Goal: Information Seeking & Learning: Learn about a topic

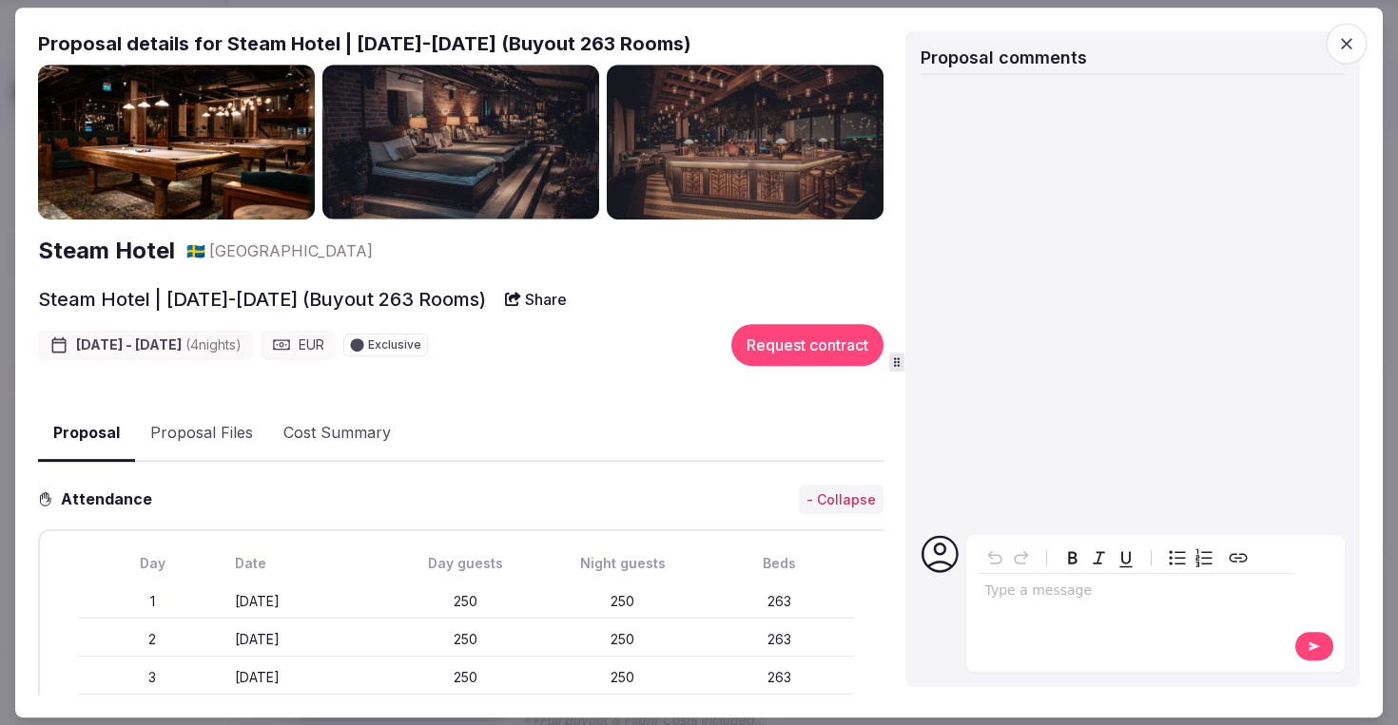
scroll to position [1327, 0]
click at [1353, 46] on icon "button" at bounding box center [1346, 43] width 19 height 19
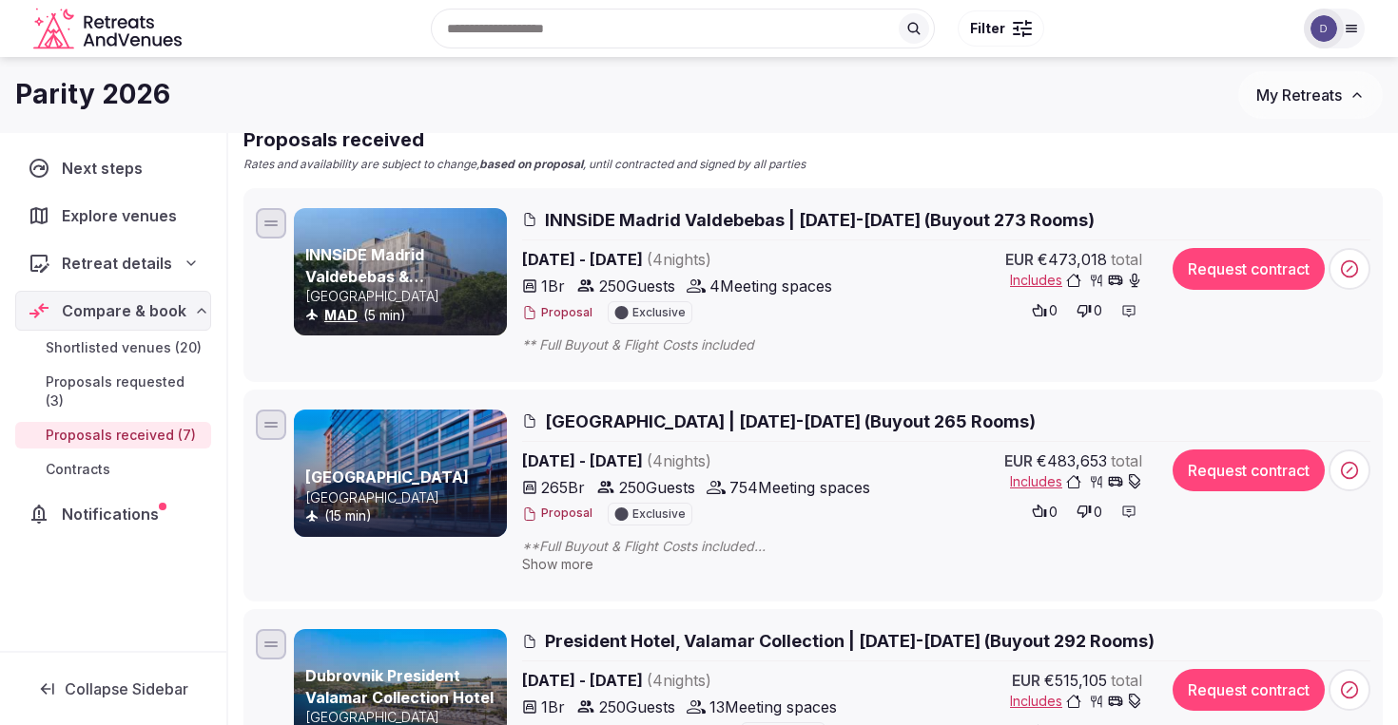
scroll to position [180, 0]
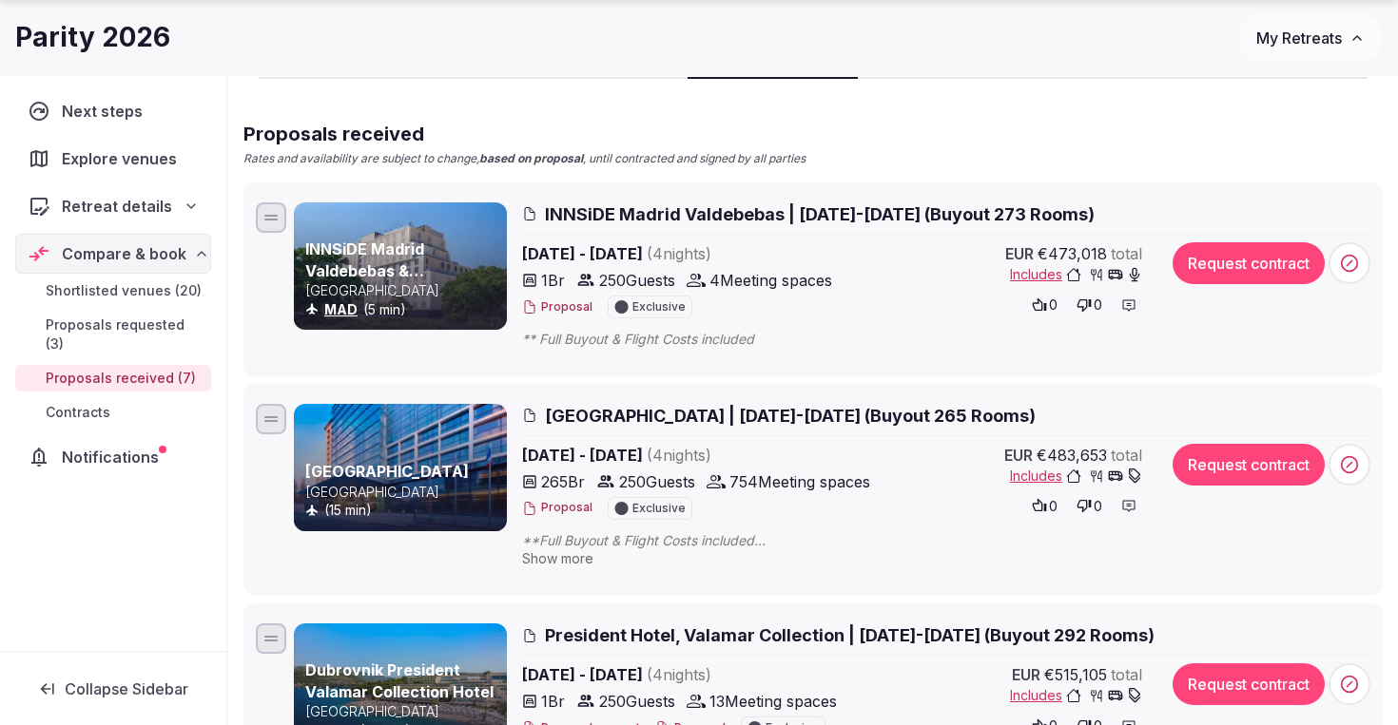
click at [767, 410] on span "[GEOGRAPHIC_DATA] | [DATE]-[DATE] (Buyout 265 Rooms)" at bounding box center [790, 416] width 491 height 24
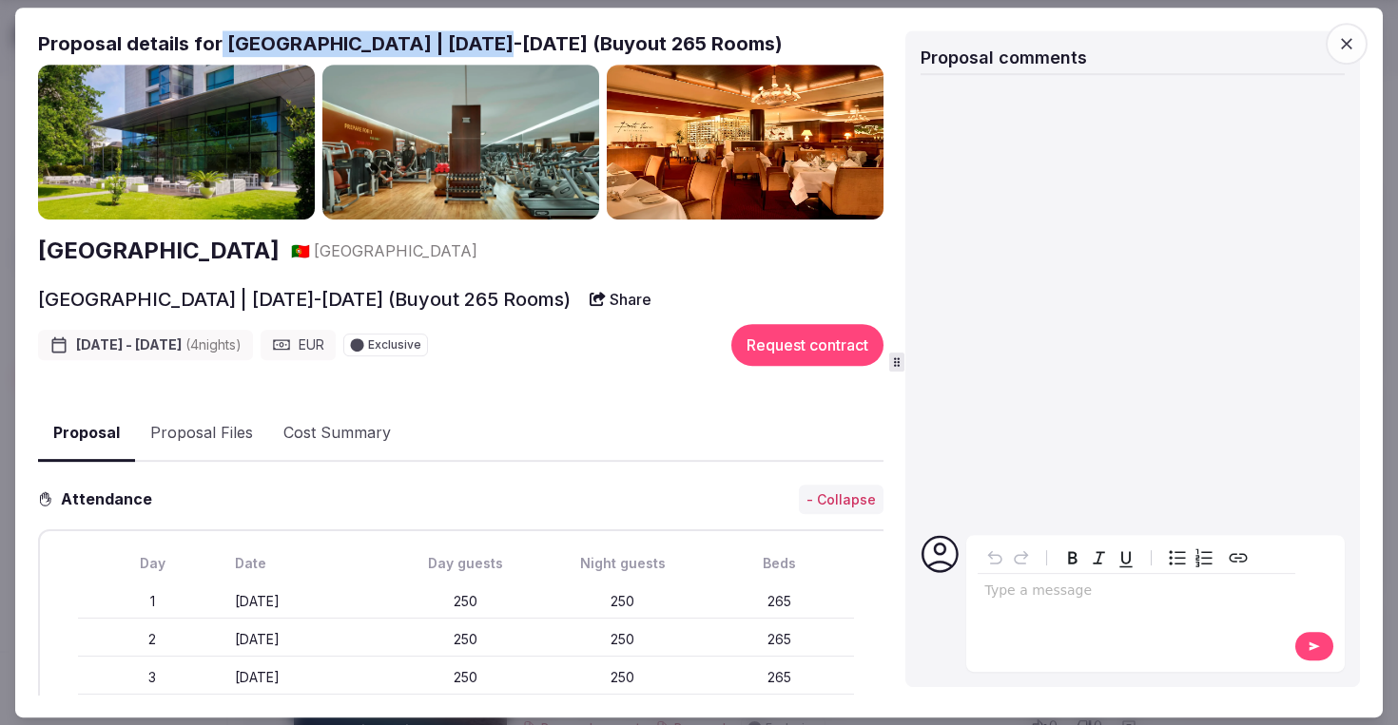
drag, startPoint x: 218, startPoint y: 38, endPoint x: 471, endPoint y: 37, distance: 252.9
click at [471, 37] on h2 "Proposal details for [GEOGRAPHIC_DATA] | [DATE]-[DATE] (Buyout 265 Rooms)" at bounding box center [460, 43] width 845 height 27
copy h2 "[GEOGRAPHIC_DATA]"
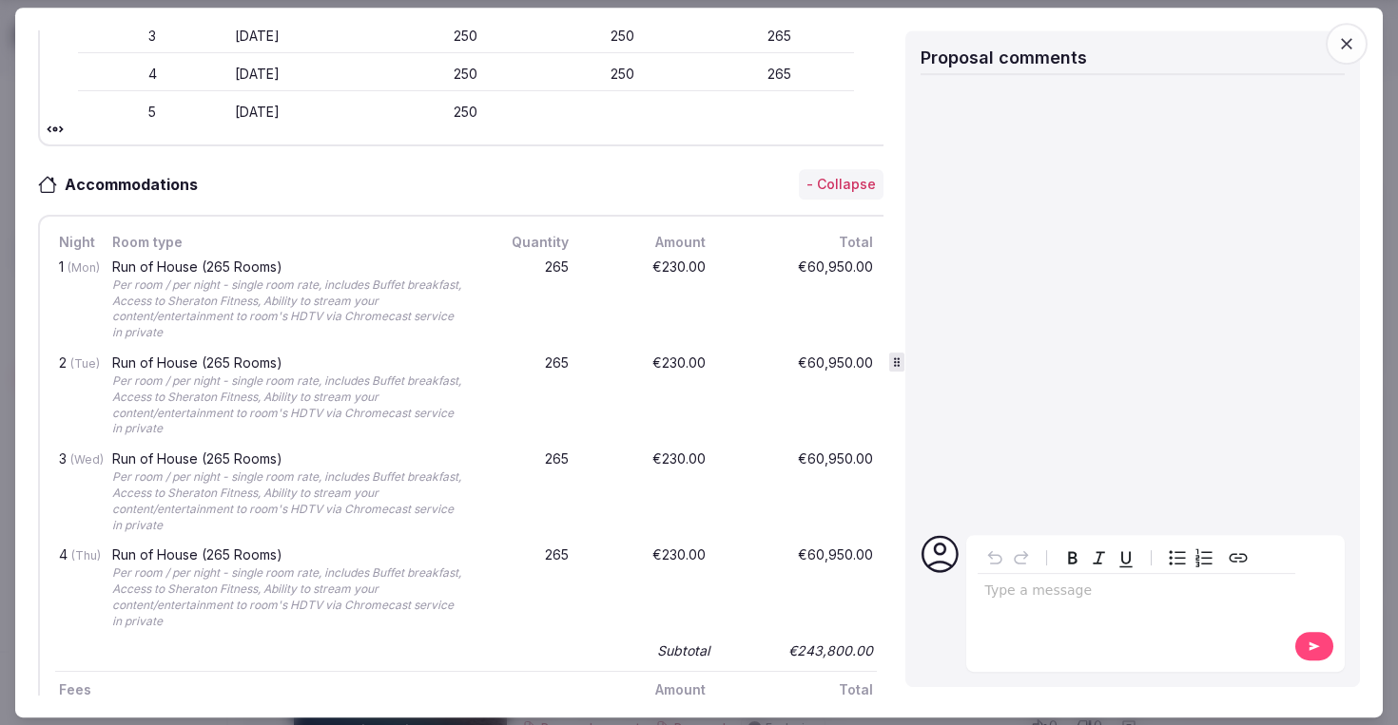
scroll to position [0, 0]
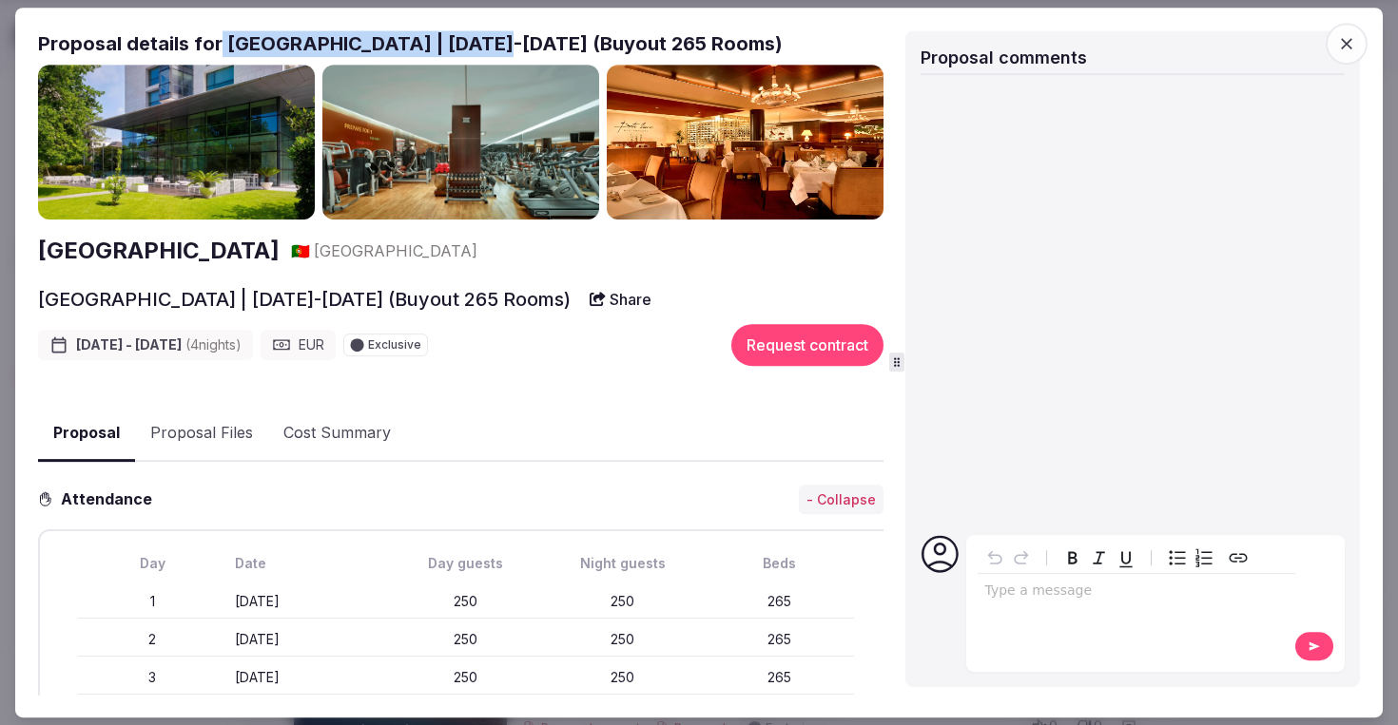
click at [1343, 47] on icon "button" at bounding box center [1346, 43] width 19 height 19
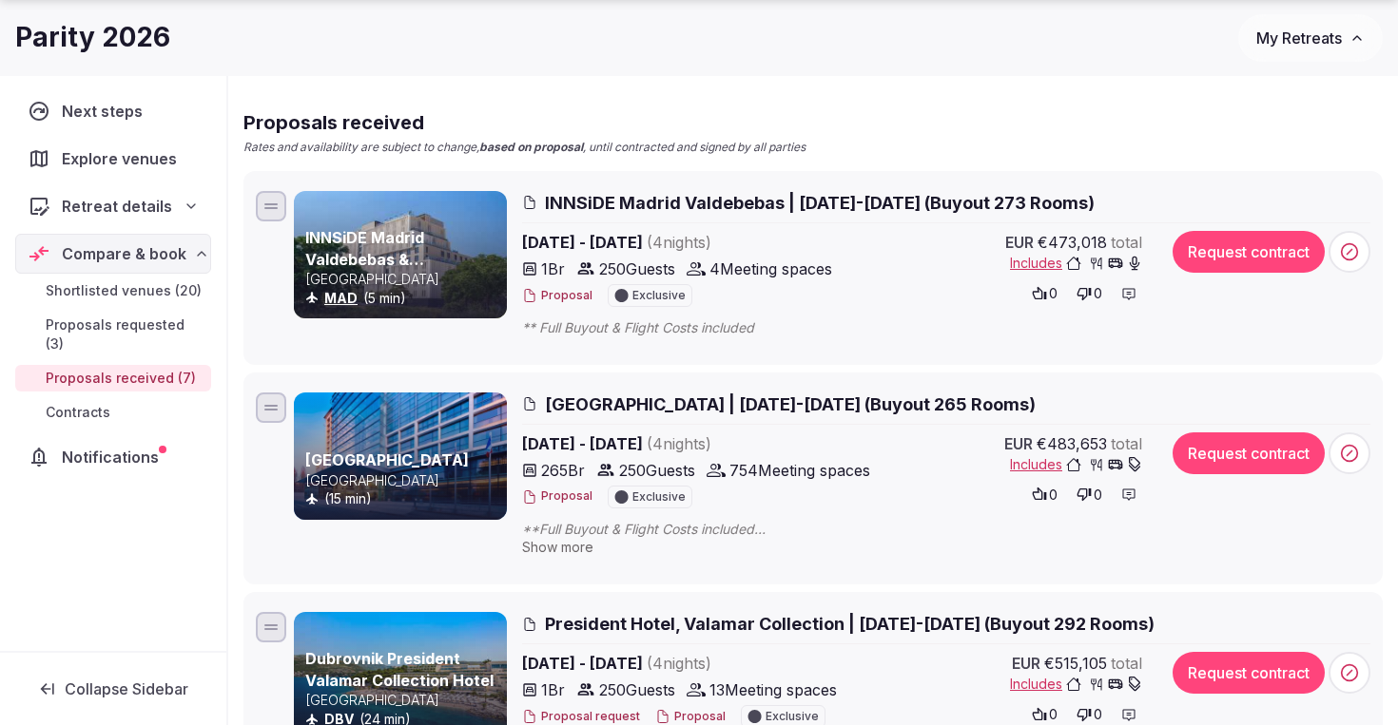
scroll to position [194, 0]
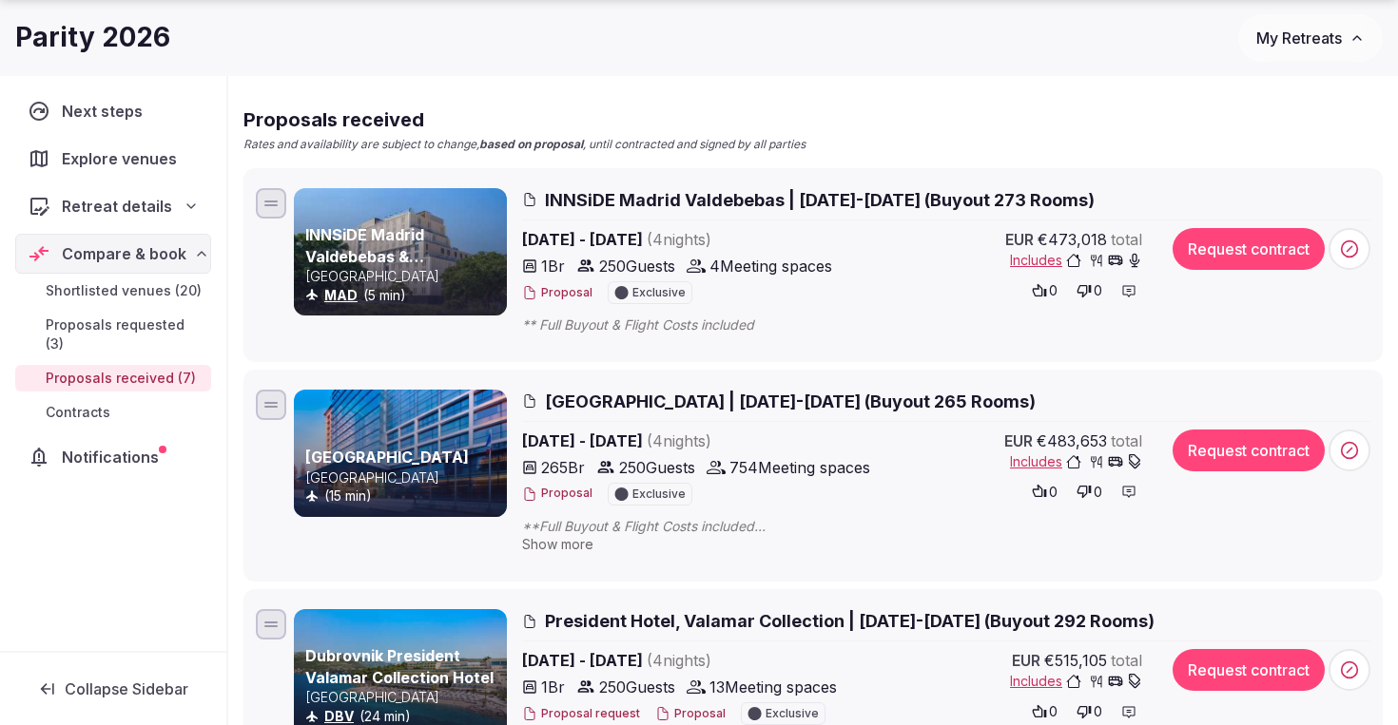
click at [420, 483] on p "[GEOGRAPHIC_DATA]" at bounding box center [404, 478] width 198 height 19
click at [805, 397] on span "[GEOGRAPHIC_DATA] | [DATE]-[DATE] (Buyout 265 Rooms)" at bounding box center [790, 402] width 491 height 24
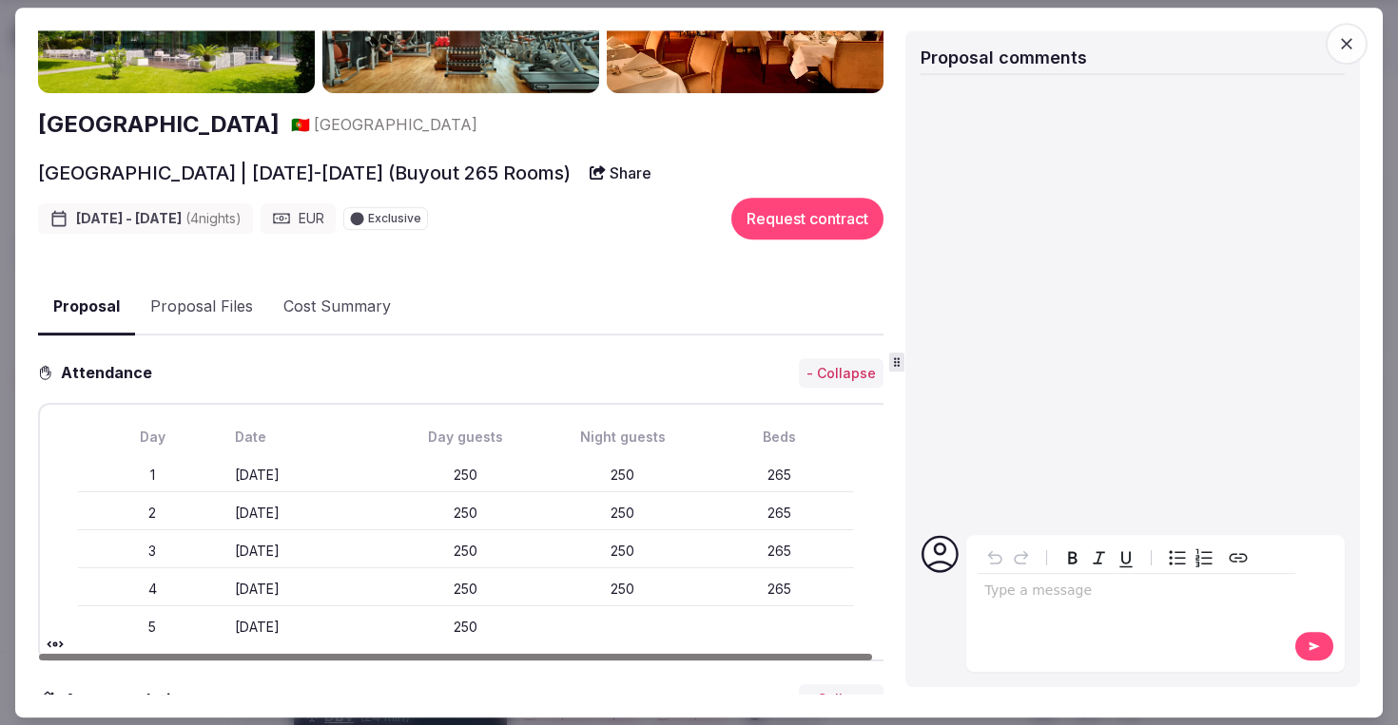
scroll to position [0, 0]
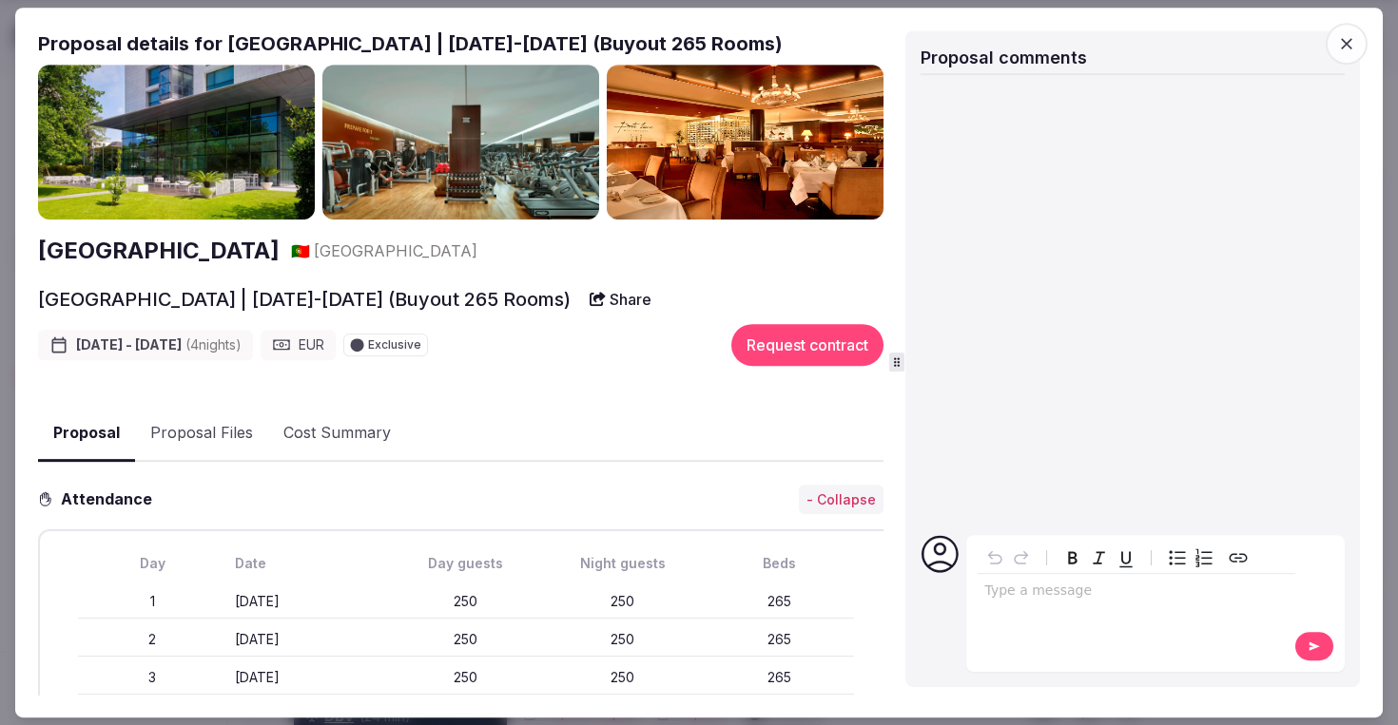
drag, startPoint x: 665, startPoint y: 292, endPoint x: 649, endPoint y: 331, distance: 41.8
click at [649, 331] on div "[GEOGRAPHIC_DATA] | [DATE]-[DATE] (Buyout 265 Rooms) Share [DATE] - [DATE] ( 4 …" at bounding box center [460, 335] width 845 height 106
click at [204, 431] on button "Proposal Files" at bounding box center [201, 433] width 133 height 55
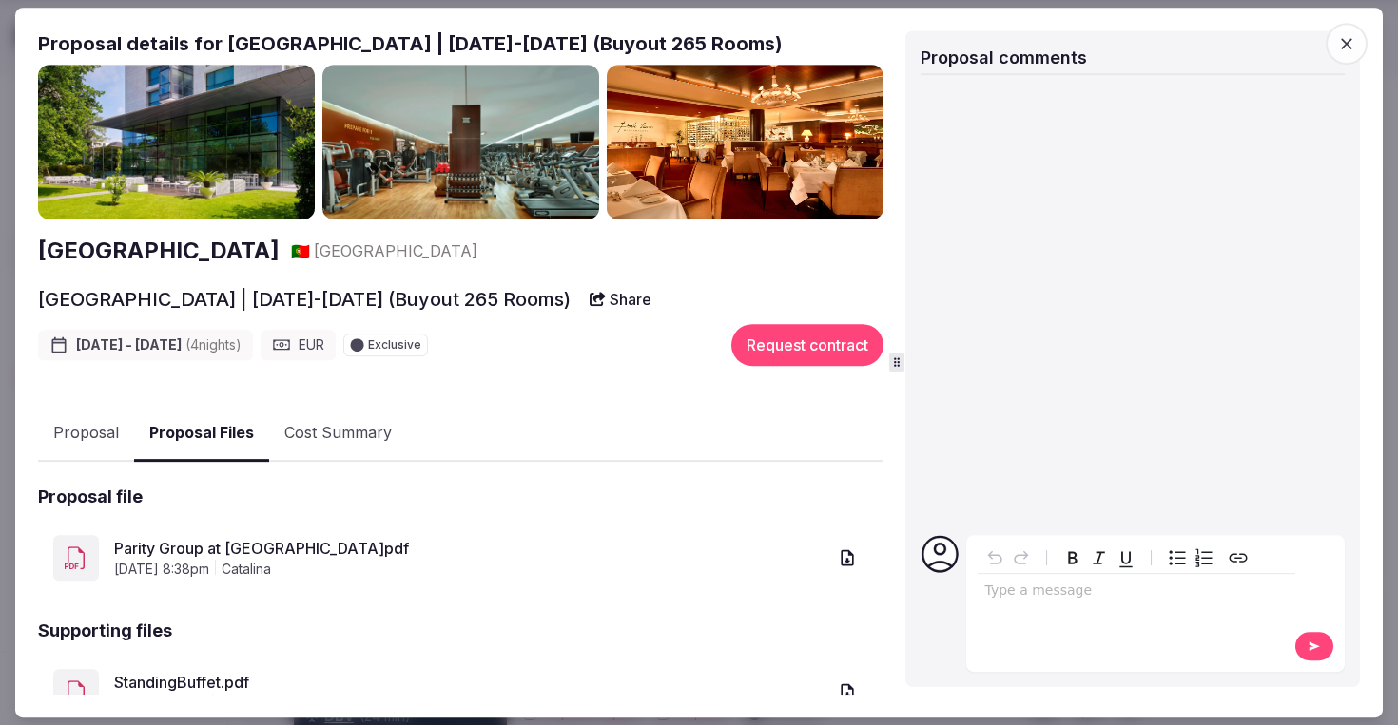
click at [310, 431] on button "Cost Summary" at bounding box center [338, 433] width 138 height 55
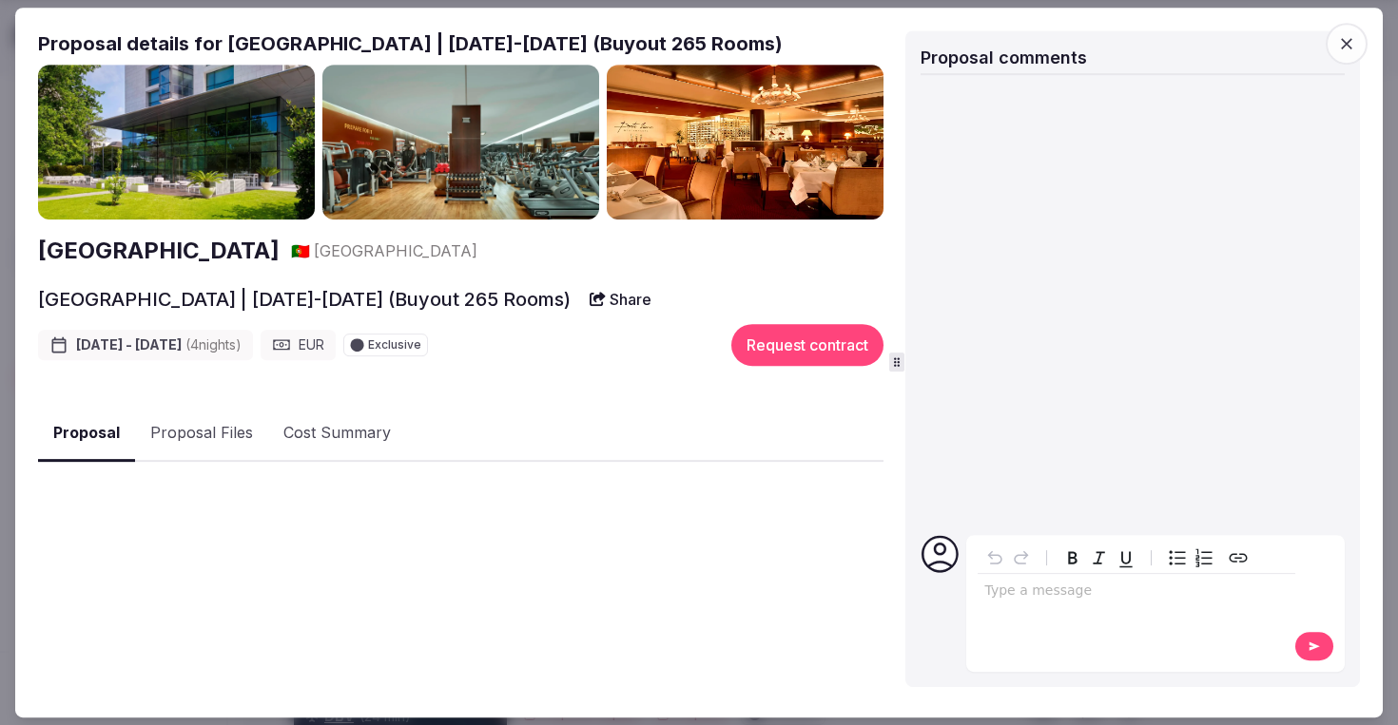
click at [120, 434] on button "Proposal" at bounding box center [86, 434] width 97 height 56
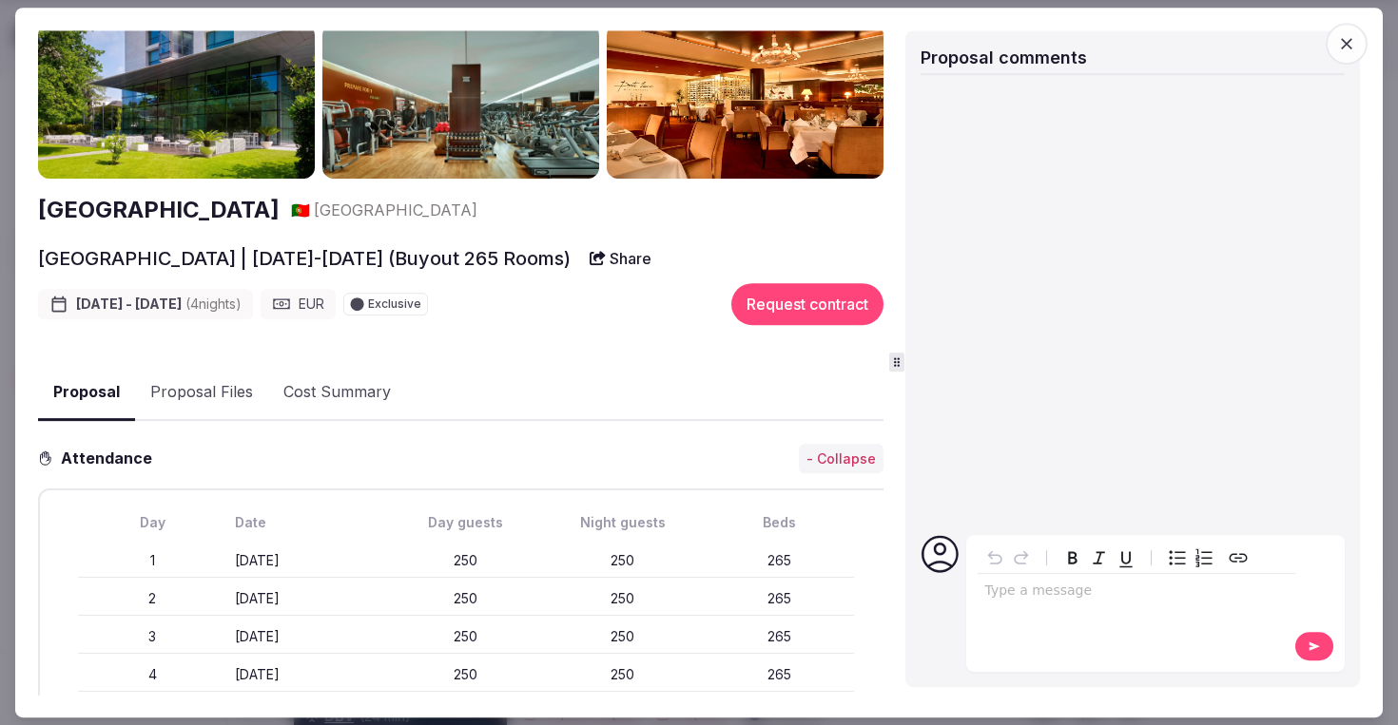
scroll to position [36, 0]
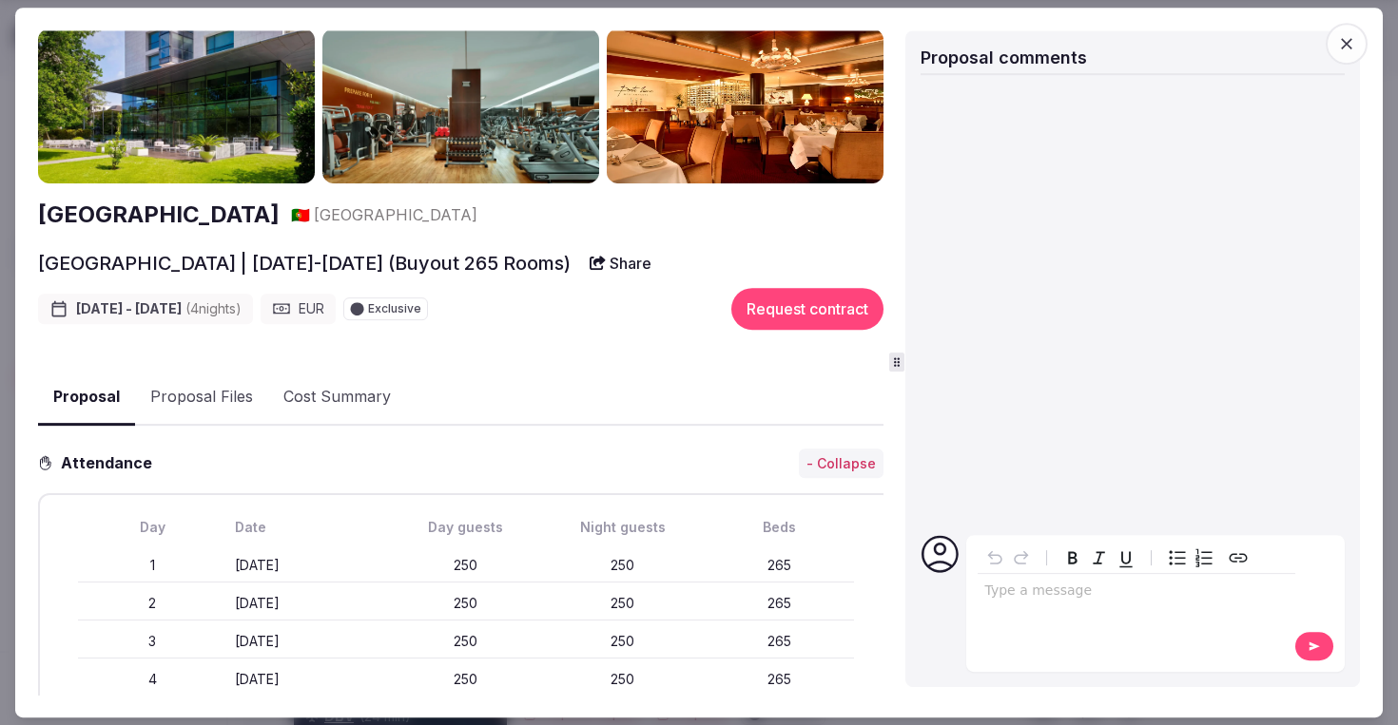
click at [1342, 32] on span "button" at bounding box center [1346, 44] width 42 height 42
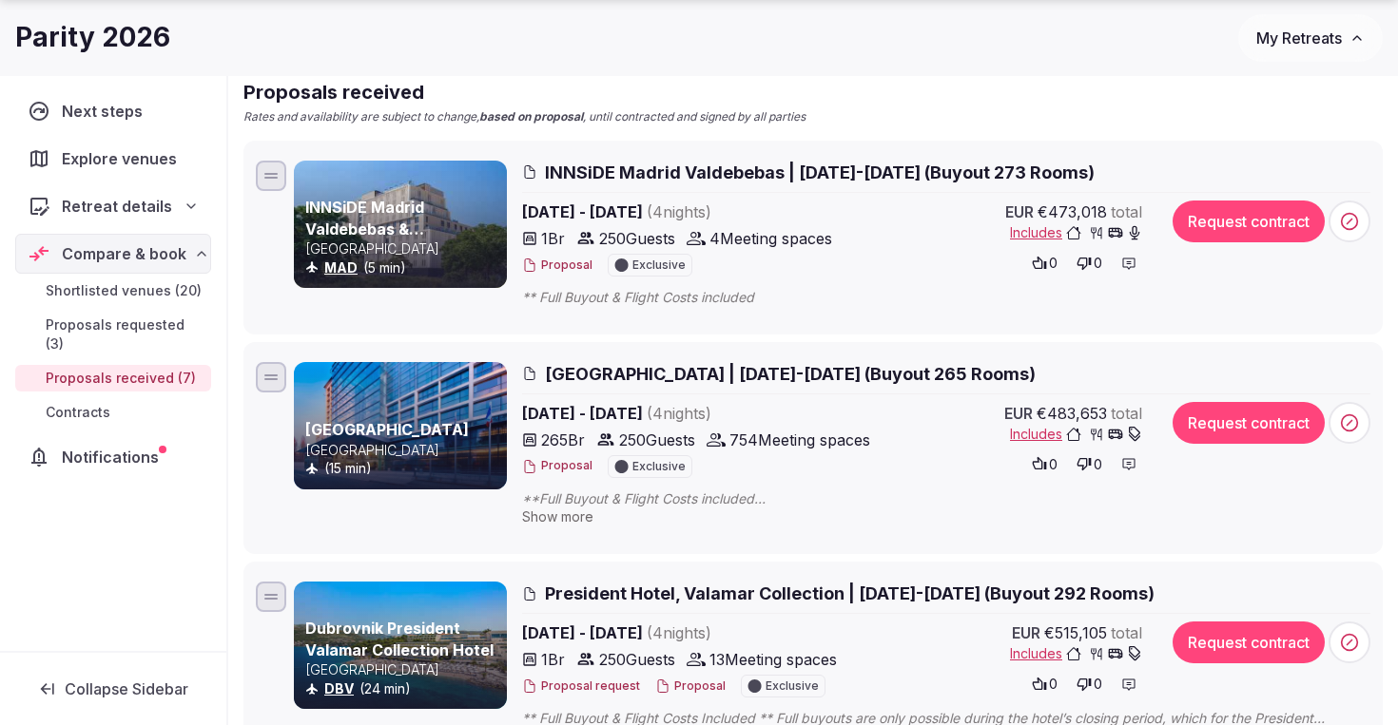
scroll to position [232, 0]
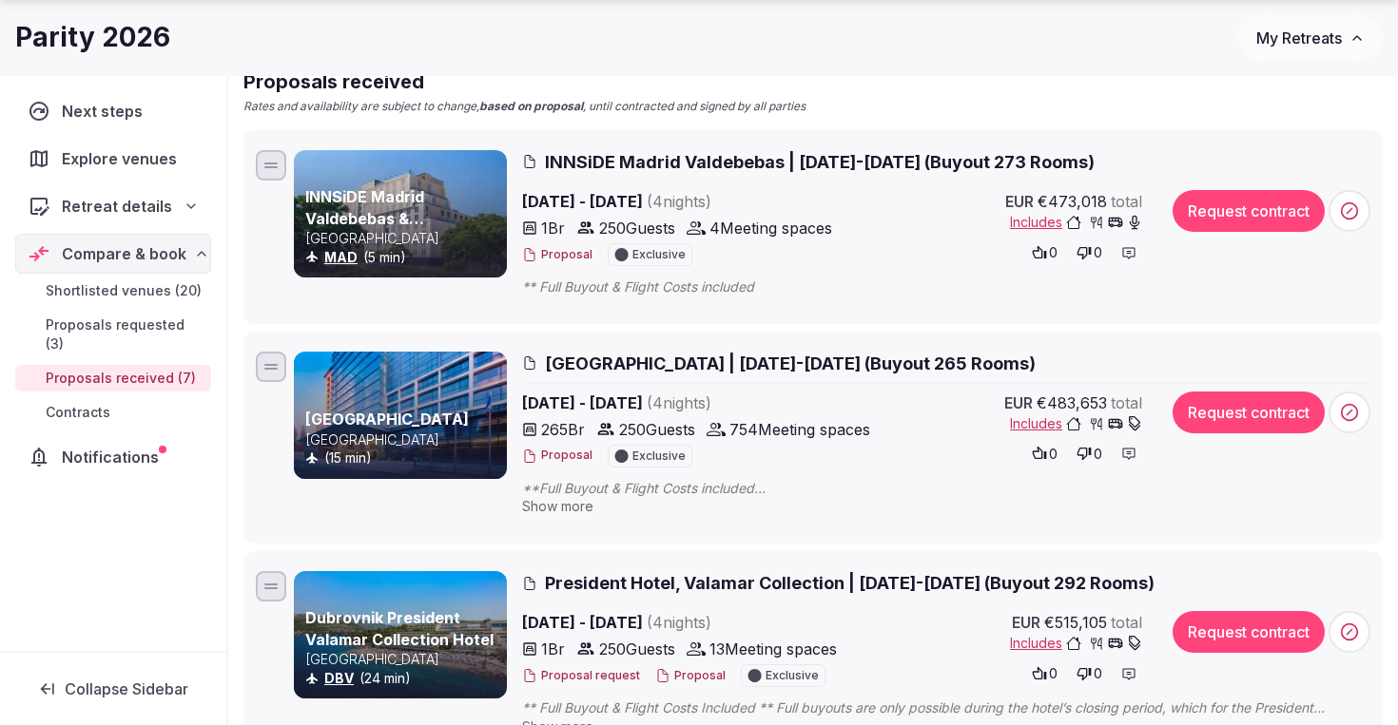
click at [784, 368] on span "[GEOGRAPHIC_DATA] | [DATE]-[DATE] (Buyout 265 Rooms)" at bounding box center [790, 364] width 491 height 24
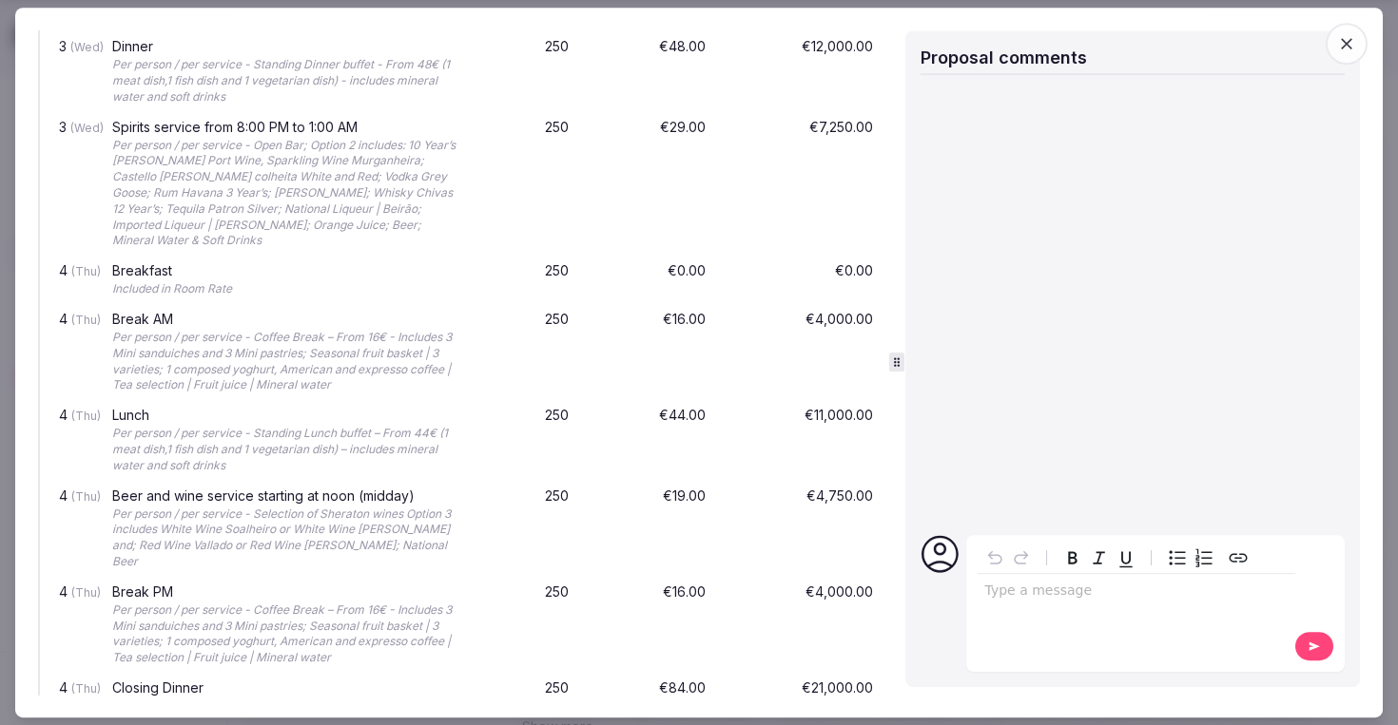
scroll to position [3373, 0]
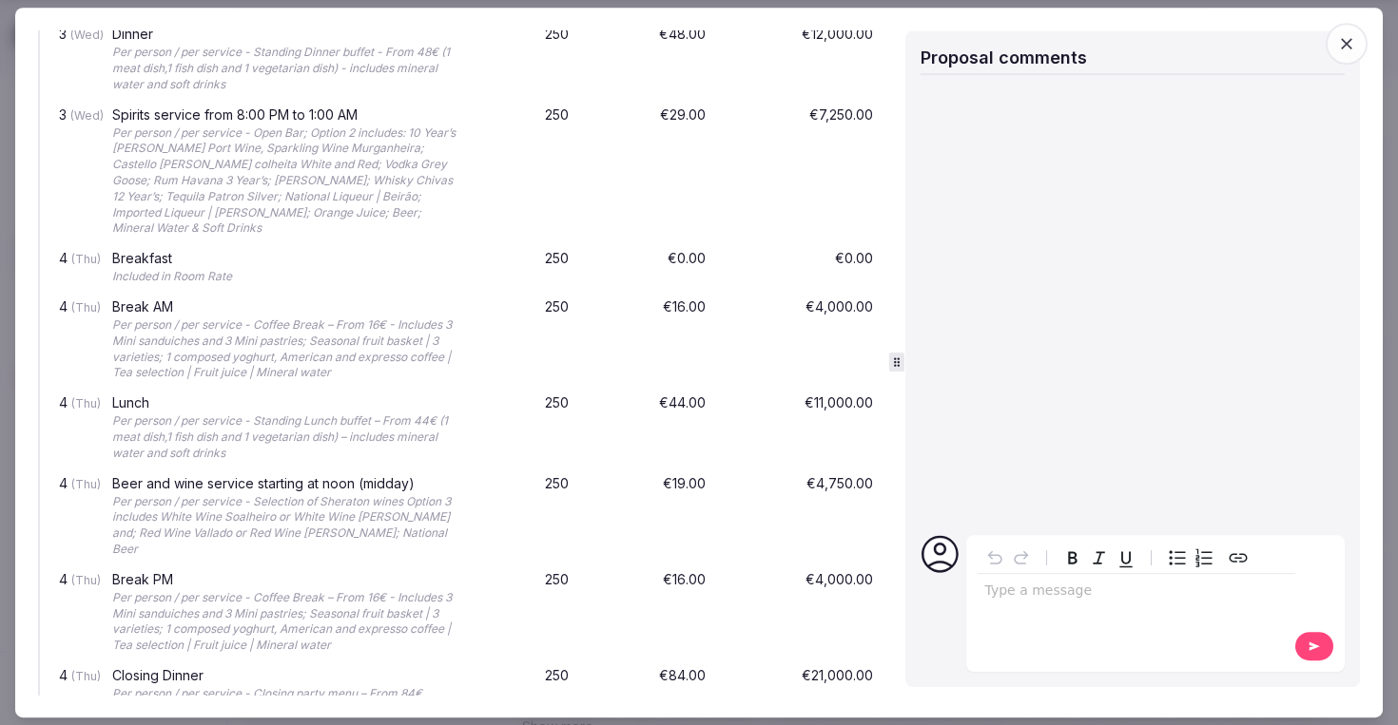
click at [1349, 51] on icon "button" at bounding box center [1346, 43] width 19 height 19
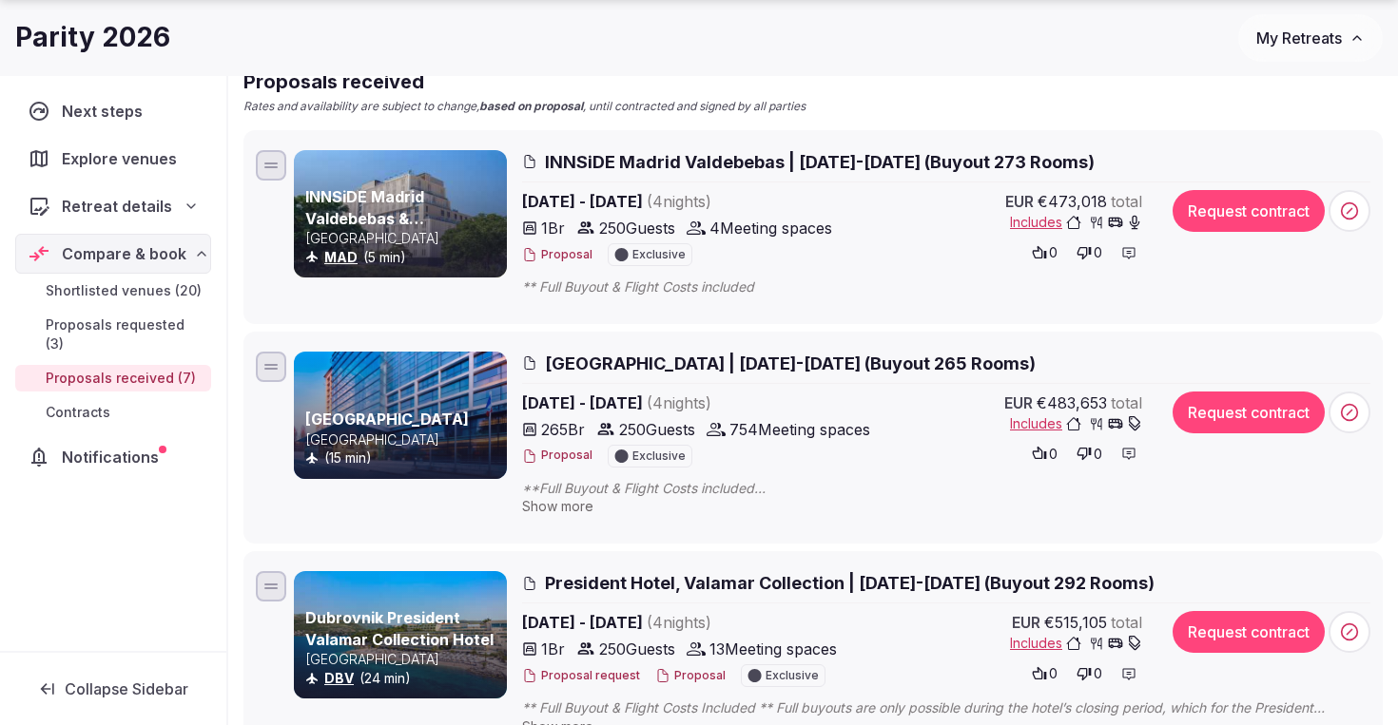
click at [680, 363] on span "[GEOGRAPHIC_DATA] | [DATE]-[DATE] (Buyout 265 Rooms)" at bounding box center [790, 364] width 491 height 24
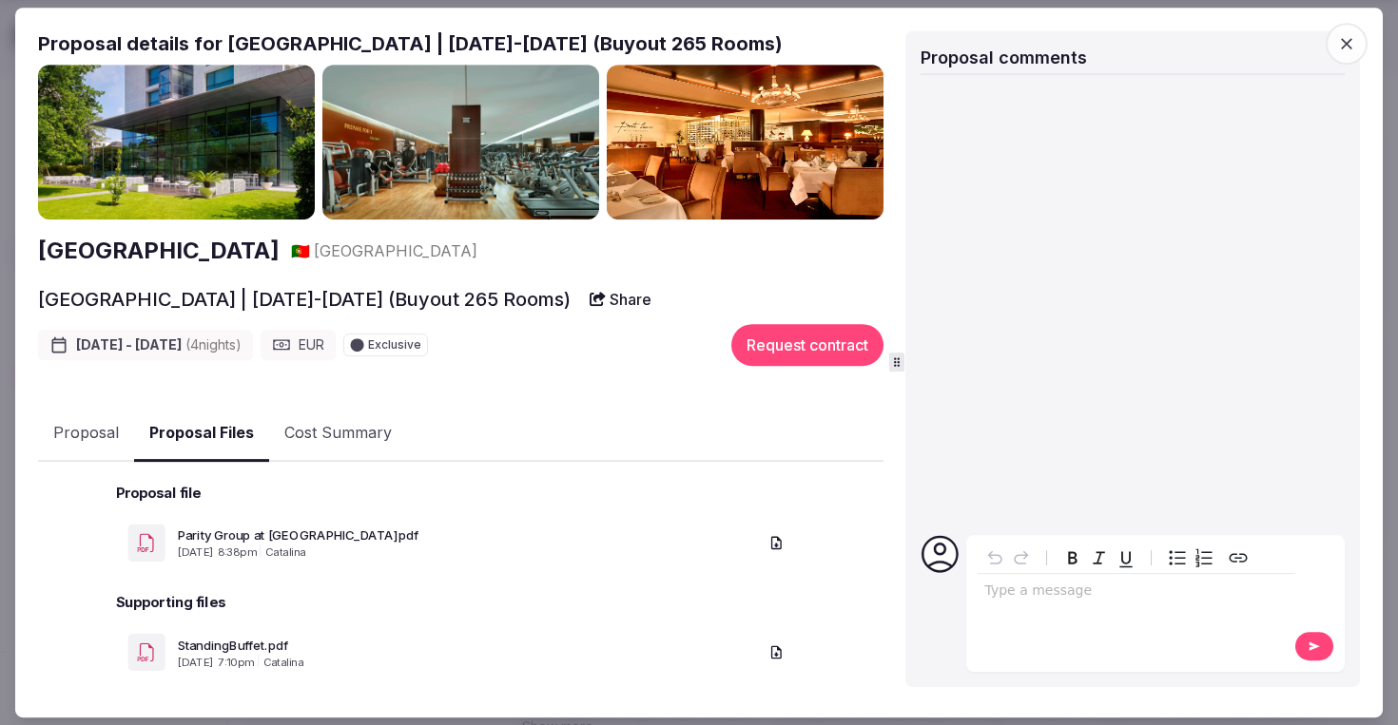
click at [208, 436] on button "Proposal Files" at bounding box center [201, 434] width 135 height 56
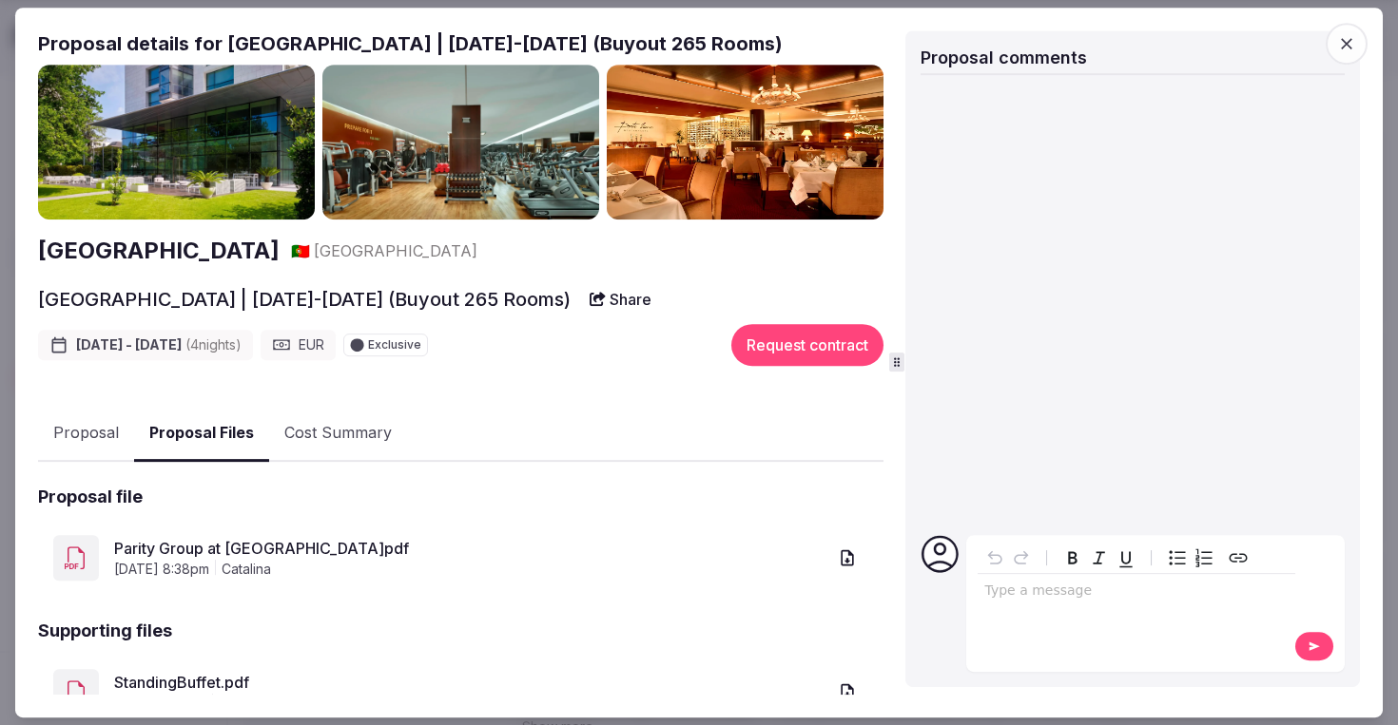
scroll to position [1, 0]
click at [201, 261] on h2 "[GEOGRAPHIC_DATA]" at bounding box center [158, 250] width 241 height 32
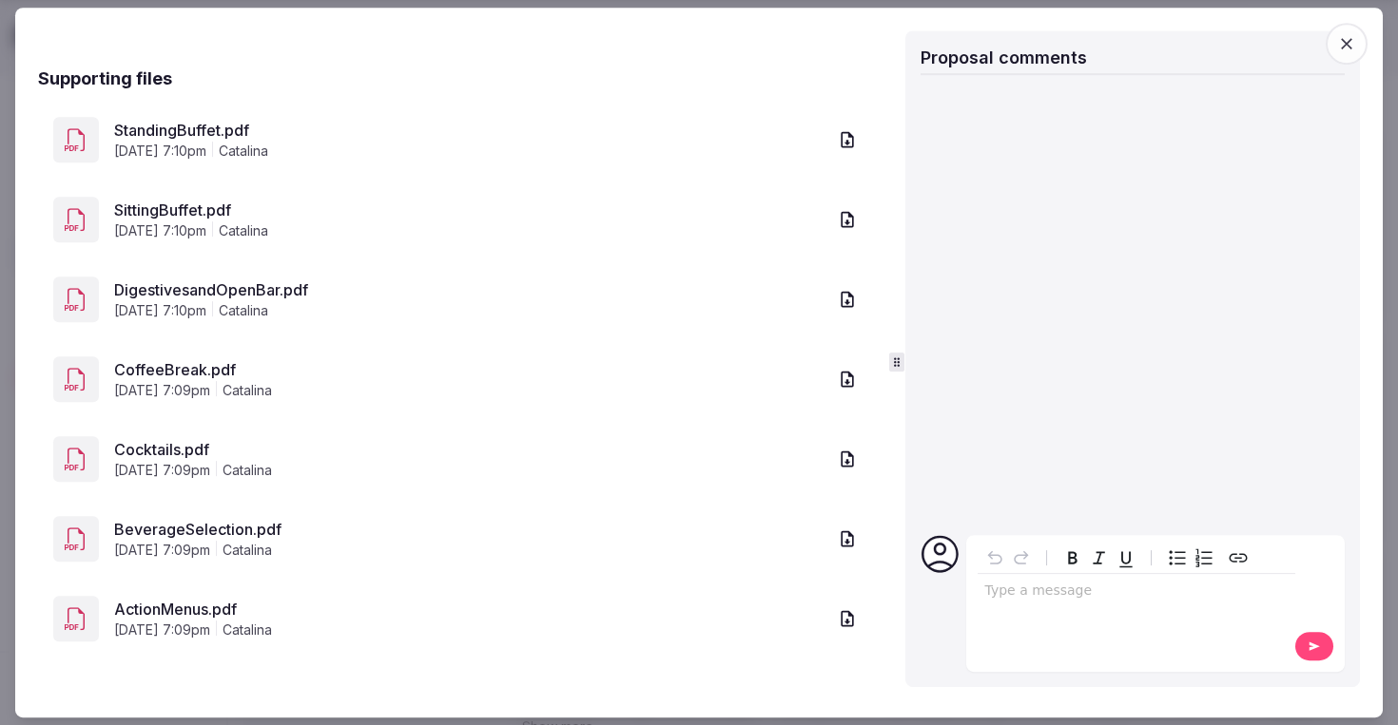
scroll to position [0, 0]
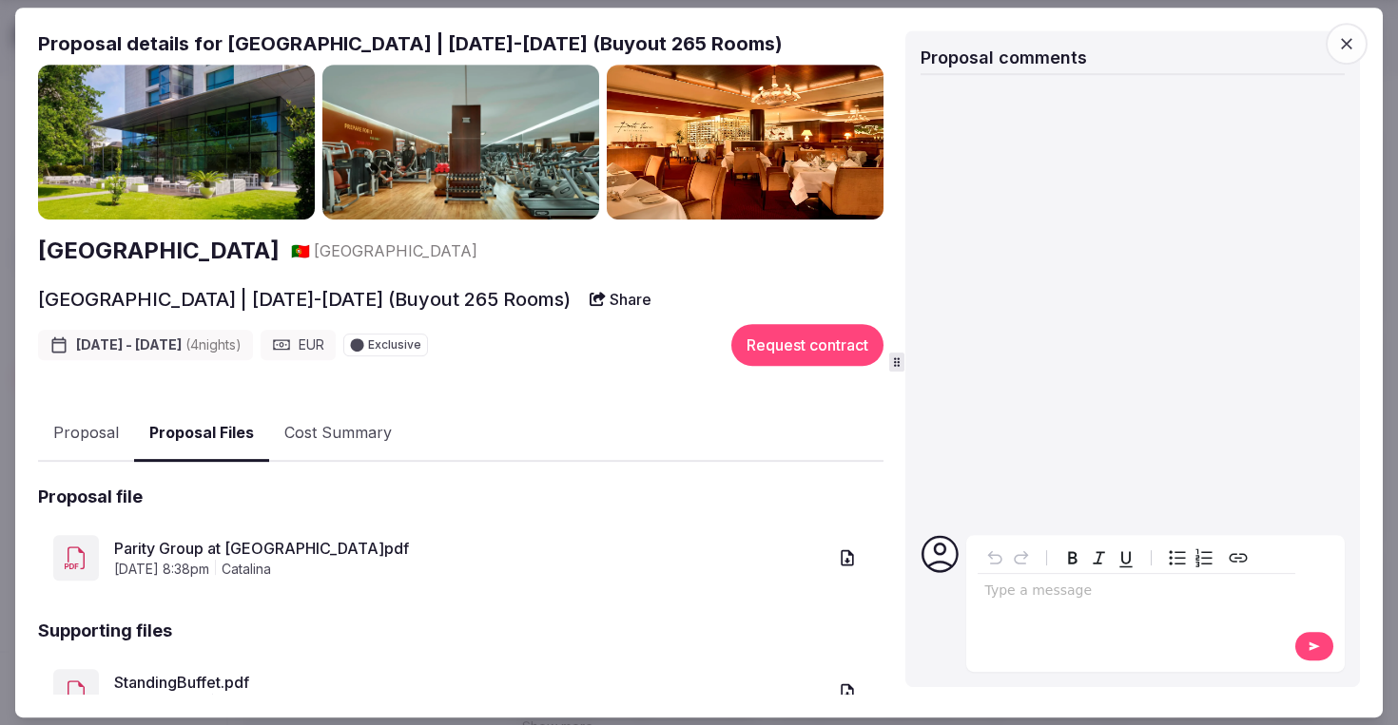
click at [1347, 44] on icon "button" at bounding box center [1346, 43] width 11 height 11
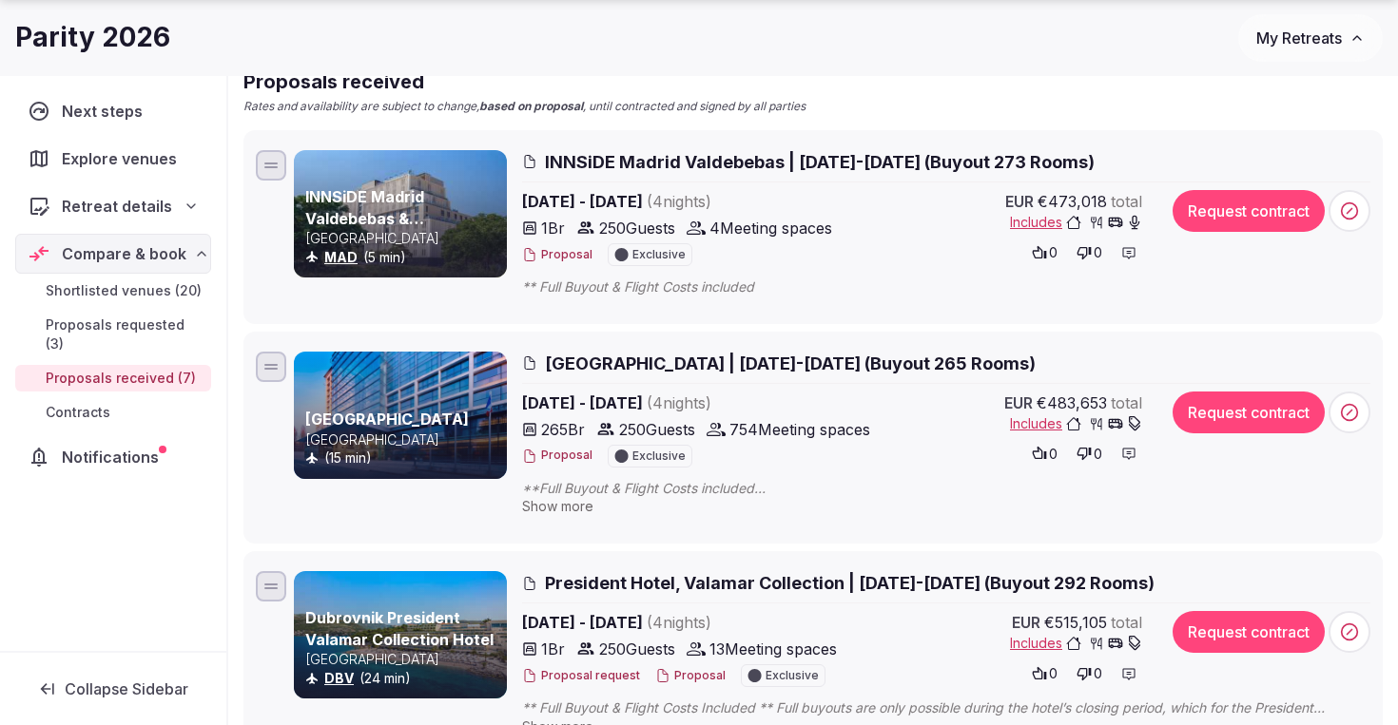
drag, startPoint x: 1110, startPoint y: 400, endPoint x: 1041, endPoint y: 401, distance: 69.4
click at [1042, 402] on div "EUR €483,653 total" at bounding box center [1073, 403] width 138 height 23
drag, startPoint x: 1032, startPoint y: 399, endPoint x: 1107, endPoint y: 396, distance: 74.2
click at [1106, 397] on div "EUR €483,653 total" at bounding box center [1073, 403] width 138 height 23
drag, startPoint x: 1148, startPoint y: 397, endPoint x: 1058, endPoint y: 394, distance: 90.4
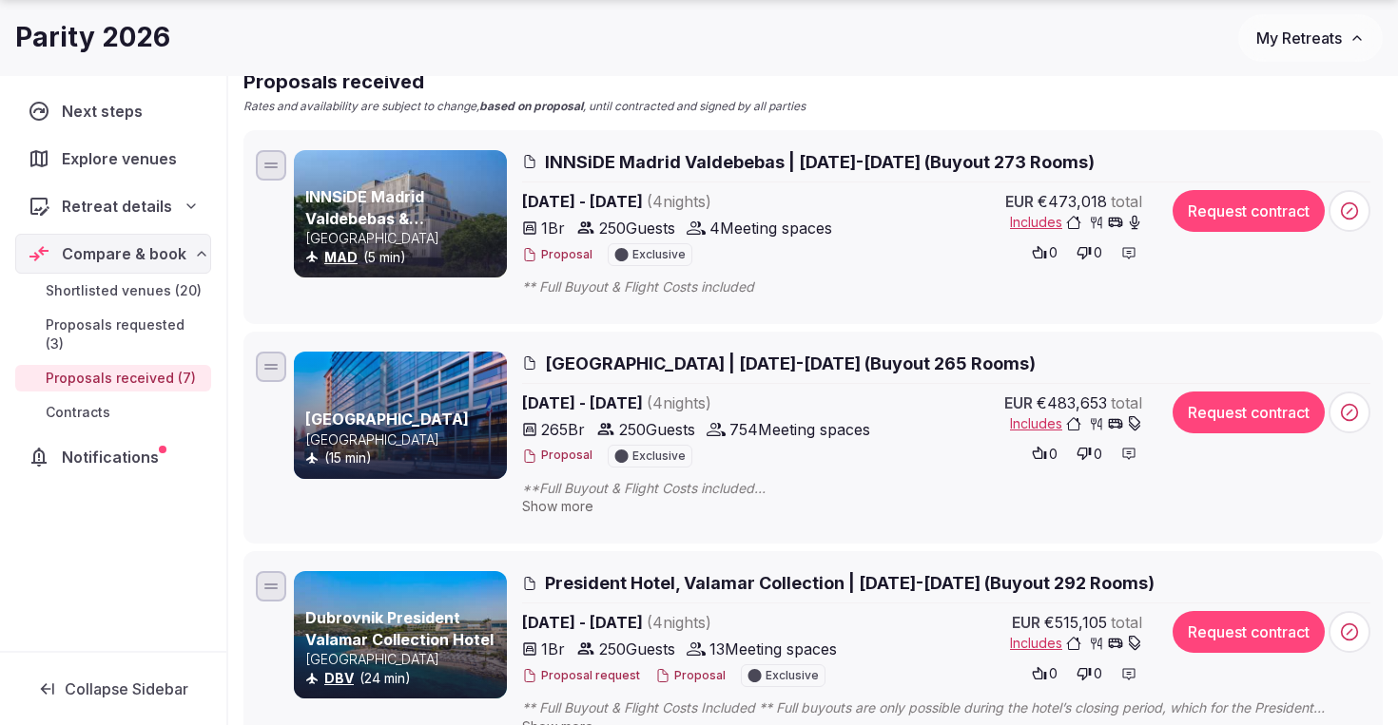
click at [1058, 396] on div "[DATE] - [DATE] ( 4 night s ) 265 Br 250 Guests 754 Meeting spaces Proposal Exc…" at bounding box center [946, 432] width 848 height 80
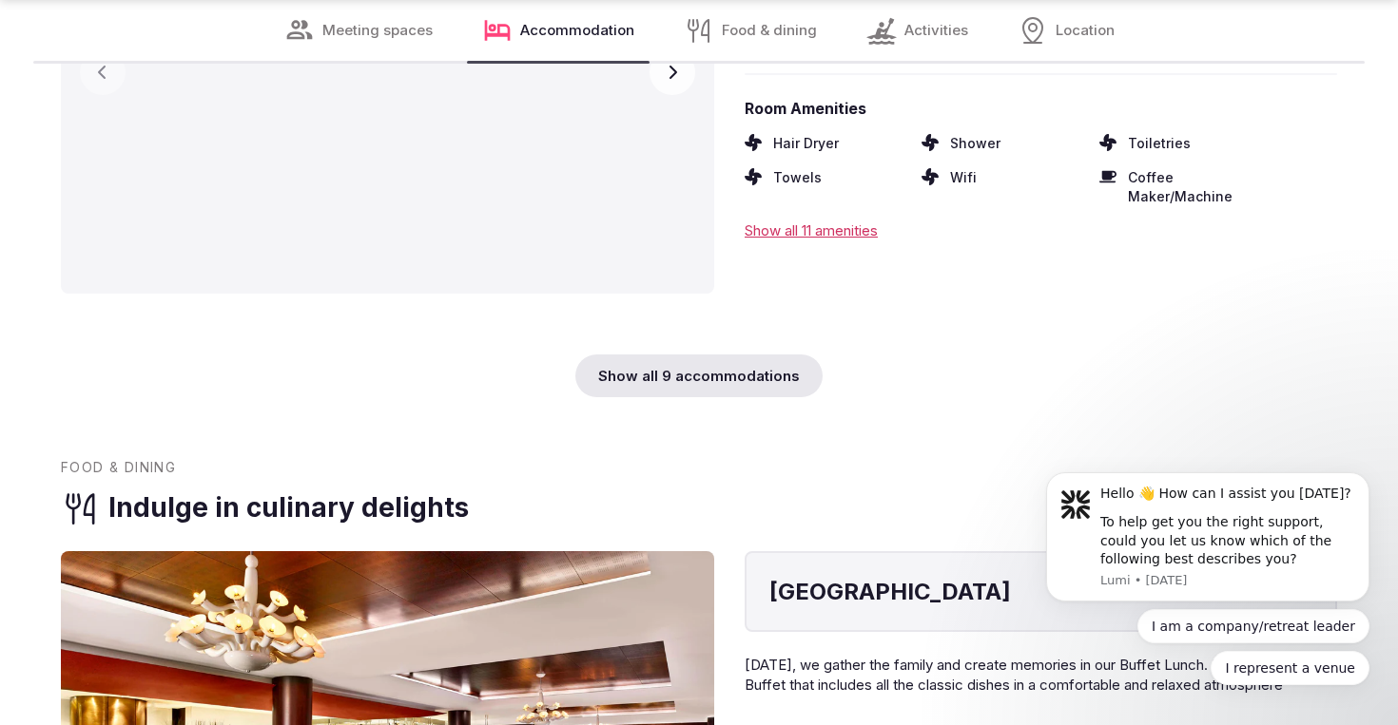
scroll to position [7507, 0]
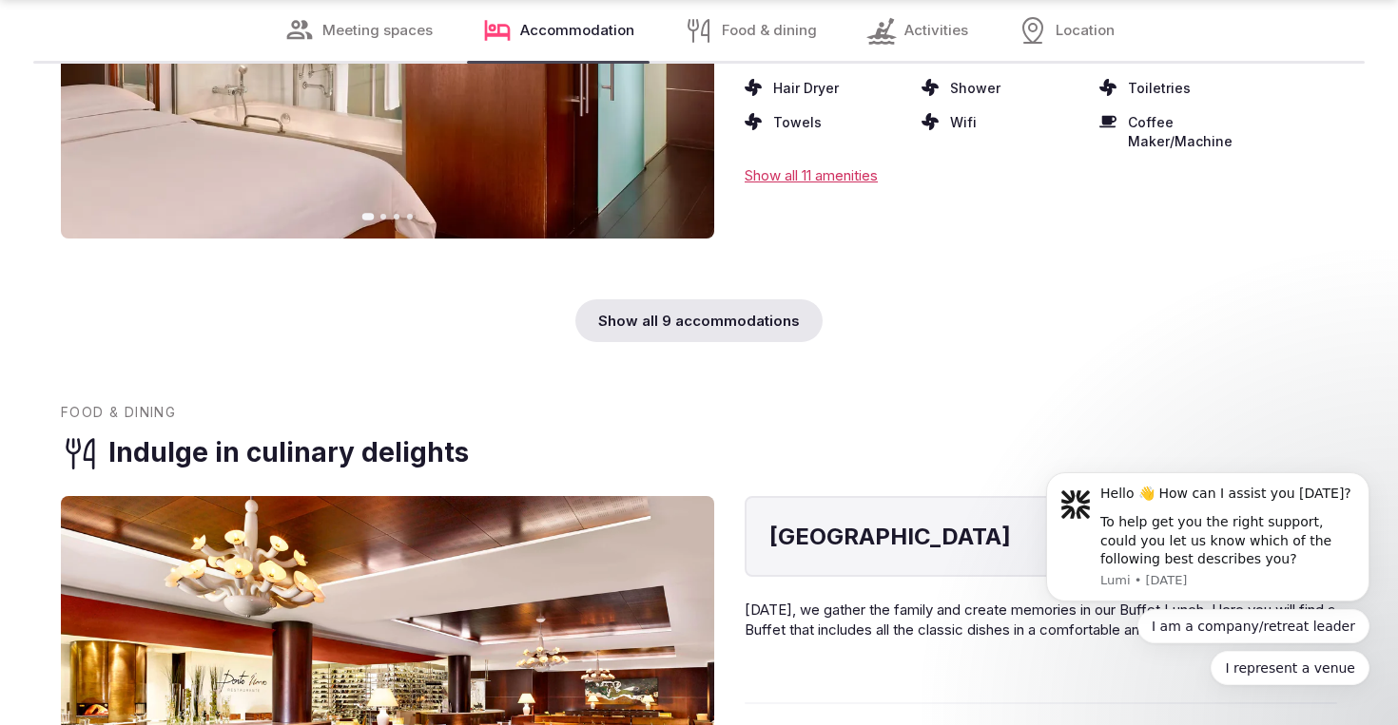
click at [904, 26] on span "Activities" at bounding box center [936, 31] width 64 height 20
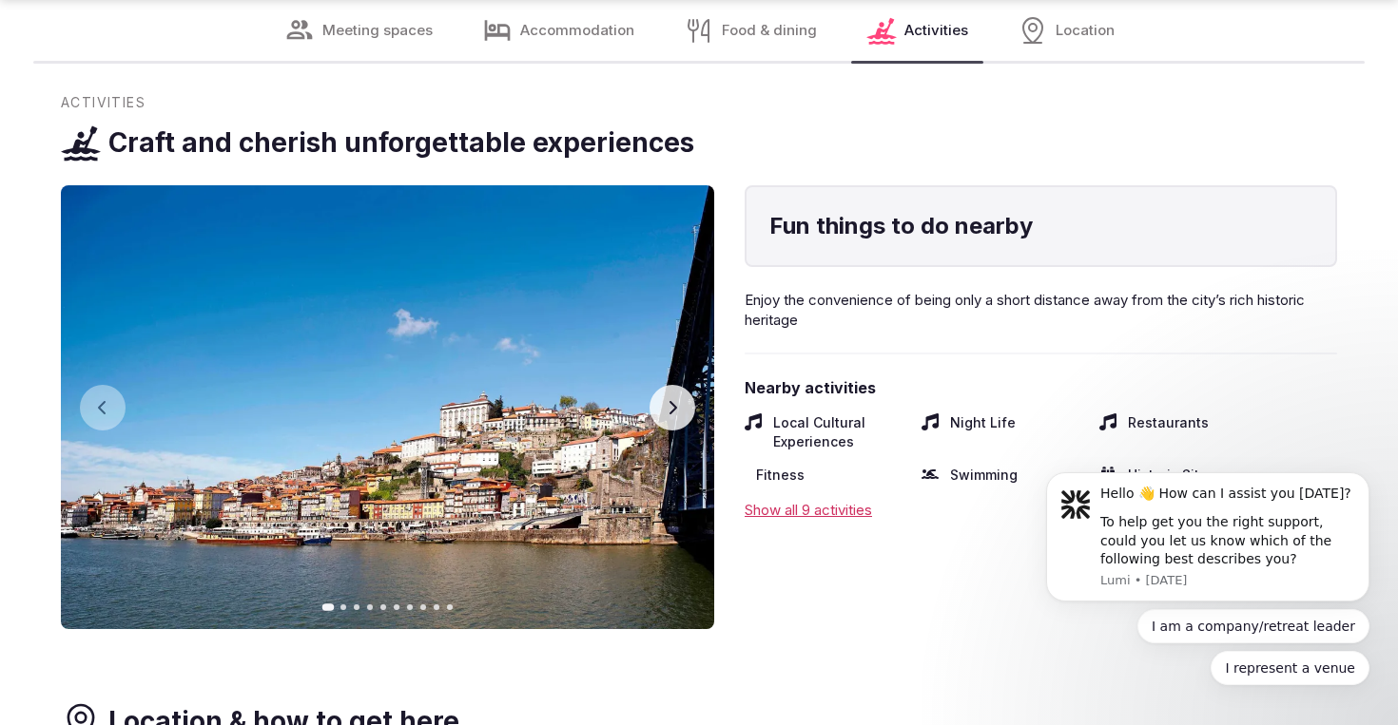
scroll to position [9877, 0]
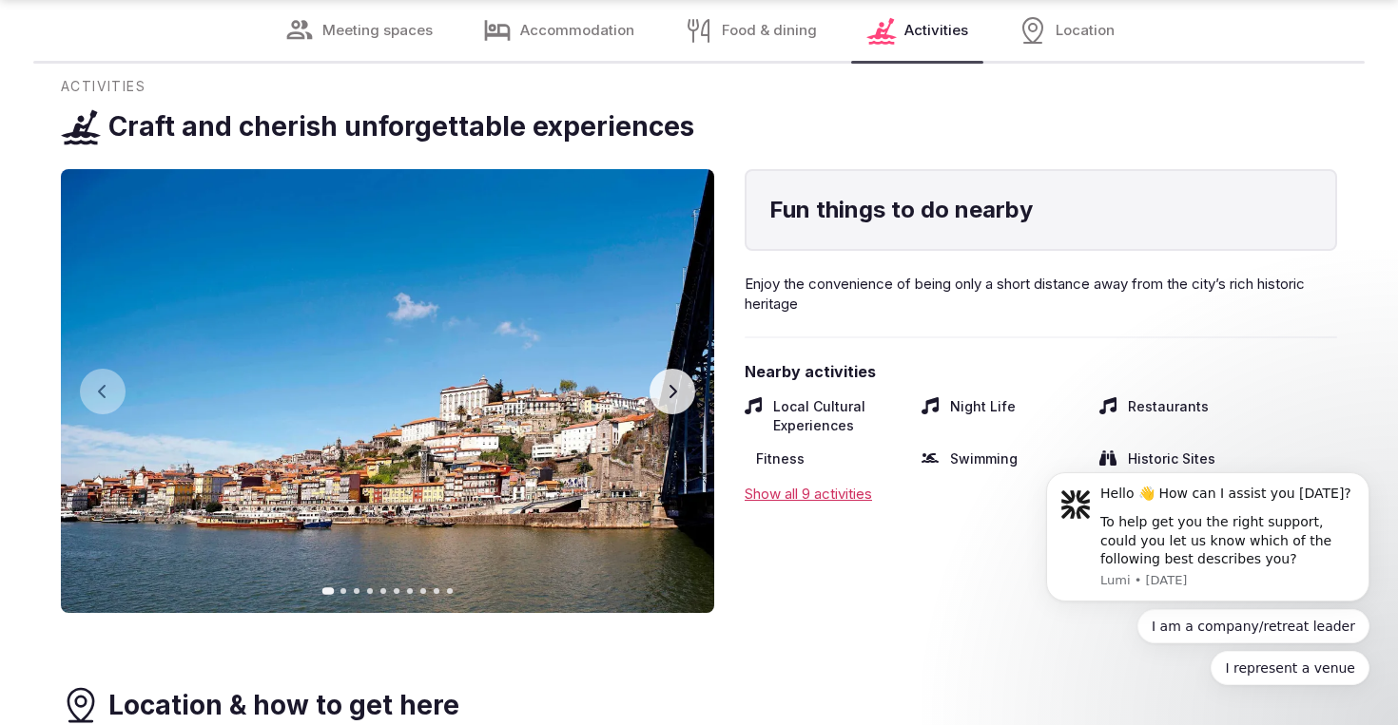
click at [798, 484] on div "Show all 9 activities" at bounding box center [1040, 494] width 592 height 20
click at [664, 369] on button "Next slide" at bounding box center [672, 392] width 46 height 46
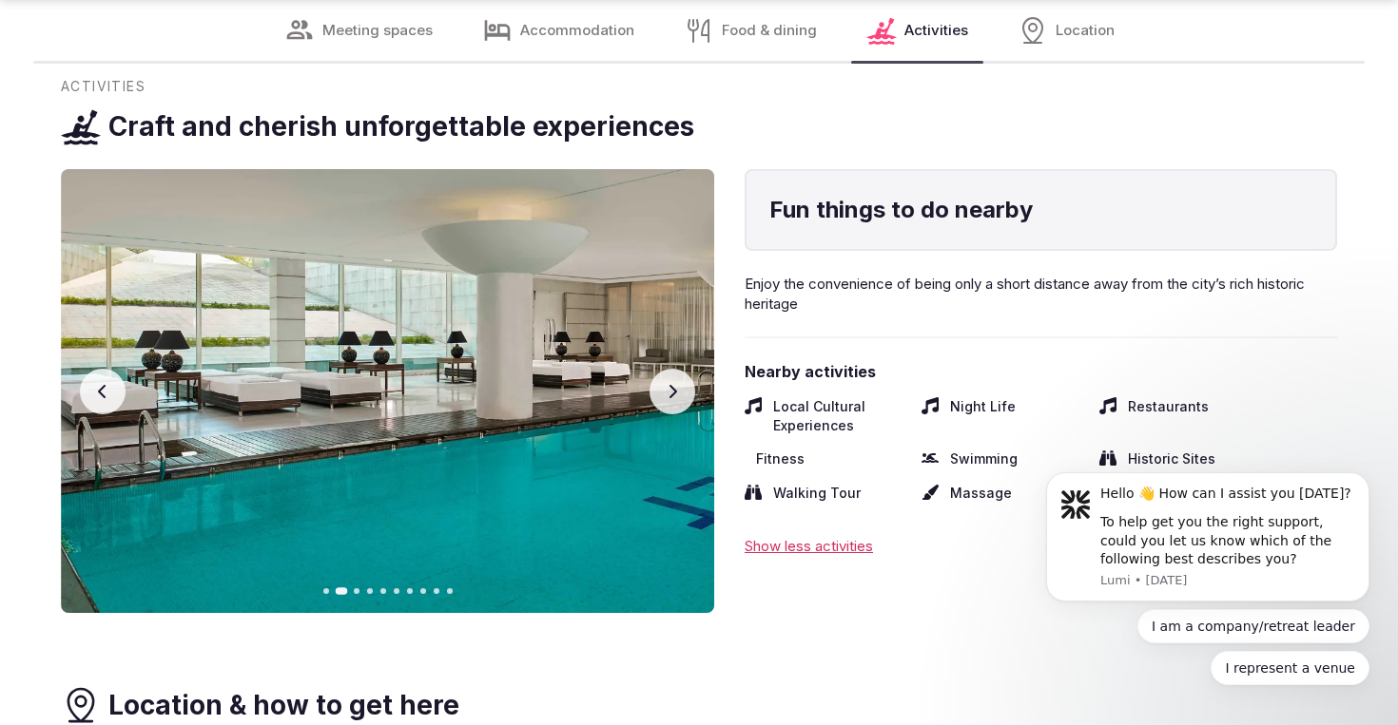
click at [664, 369] on button "Next slide" at bounding box center [672, 392] width 46 height 46
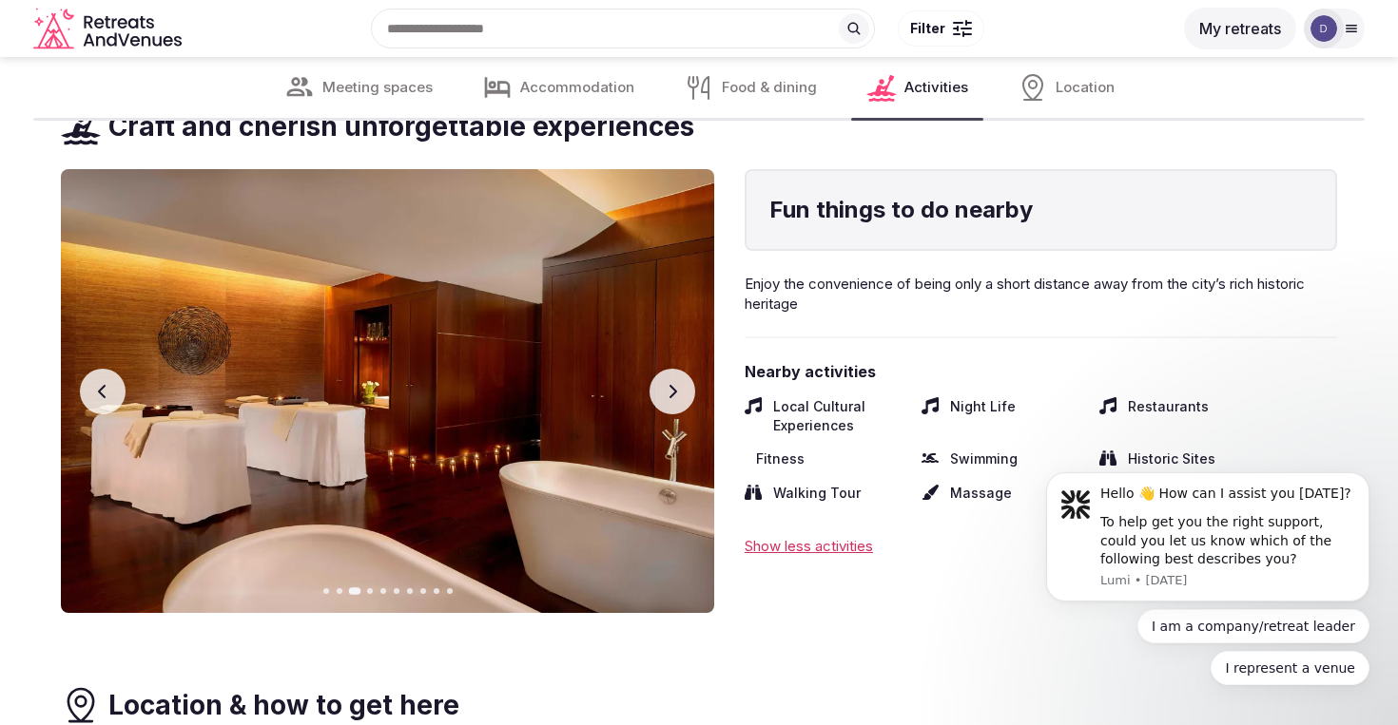
scroll to position [9856, 0]
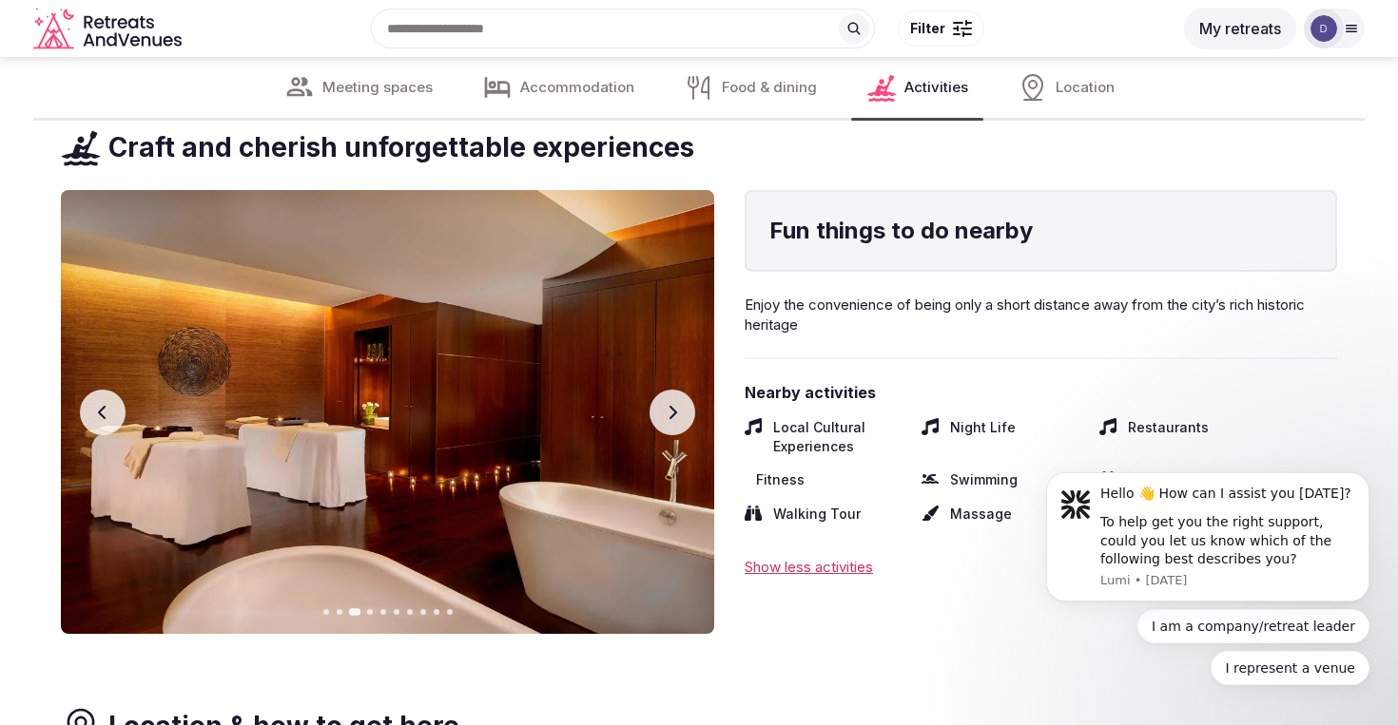
click at [714, 294] on div "Fun things to do nearby Previous slide Next slide Fun things to do nearby Enjoy…" at bounding box center [699, 412] width 1276 height 444
click at [696, 293] on img at bounding box center [387, 412] width 653 height 444
click at [674, 405] on icon "button" at bounding box center [672, 412] width 15 height 15
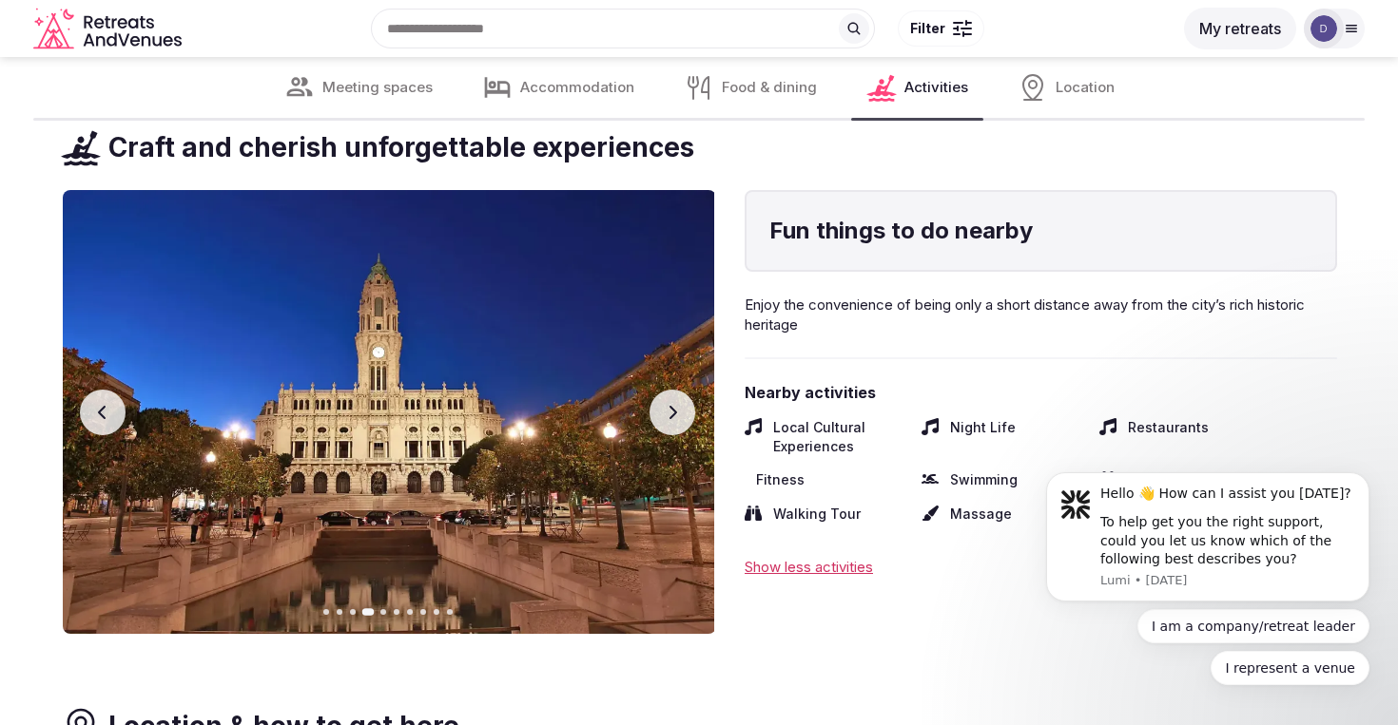
click at [674, 405] on icon "button" at bounding box center [672, 412] width 15 height 15
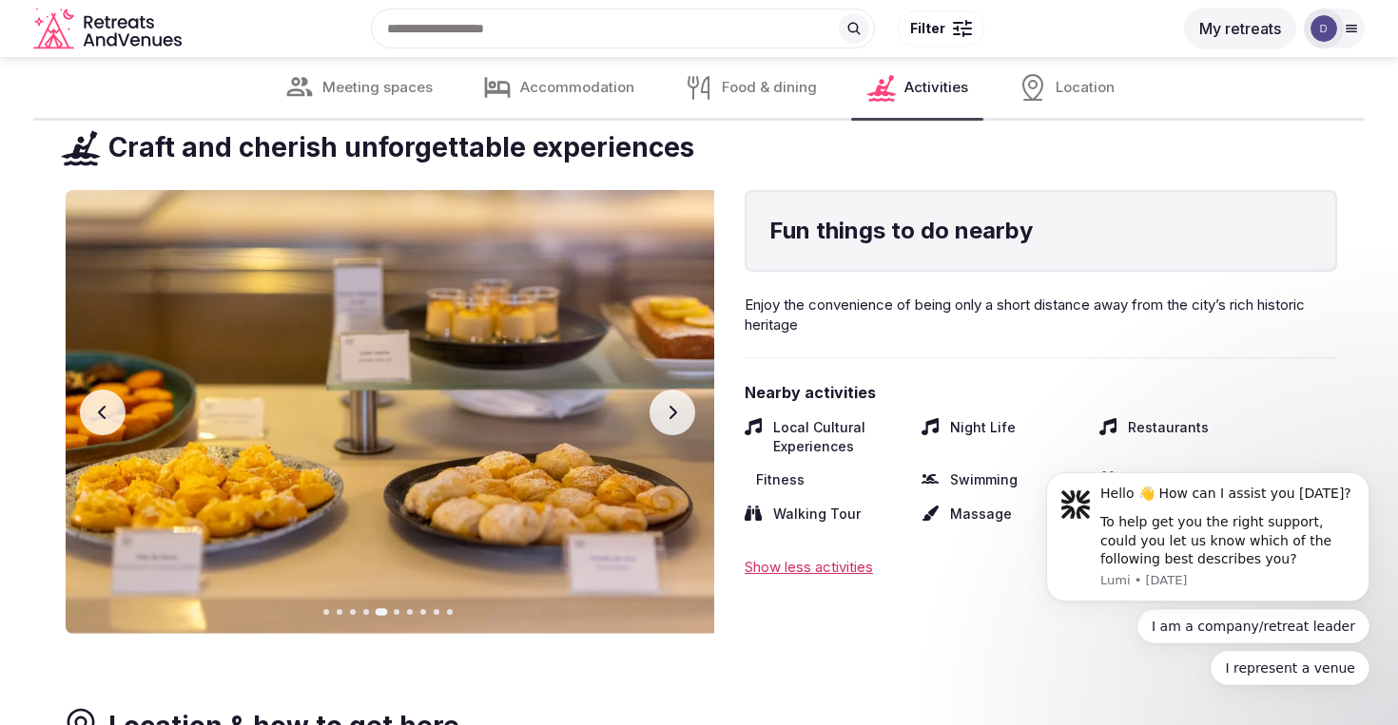
click at [674, 405] on icon "button" at bounding box center [672, 412] width 15 height 15
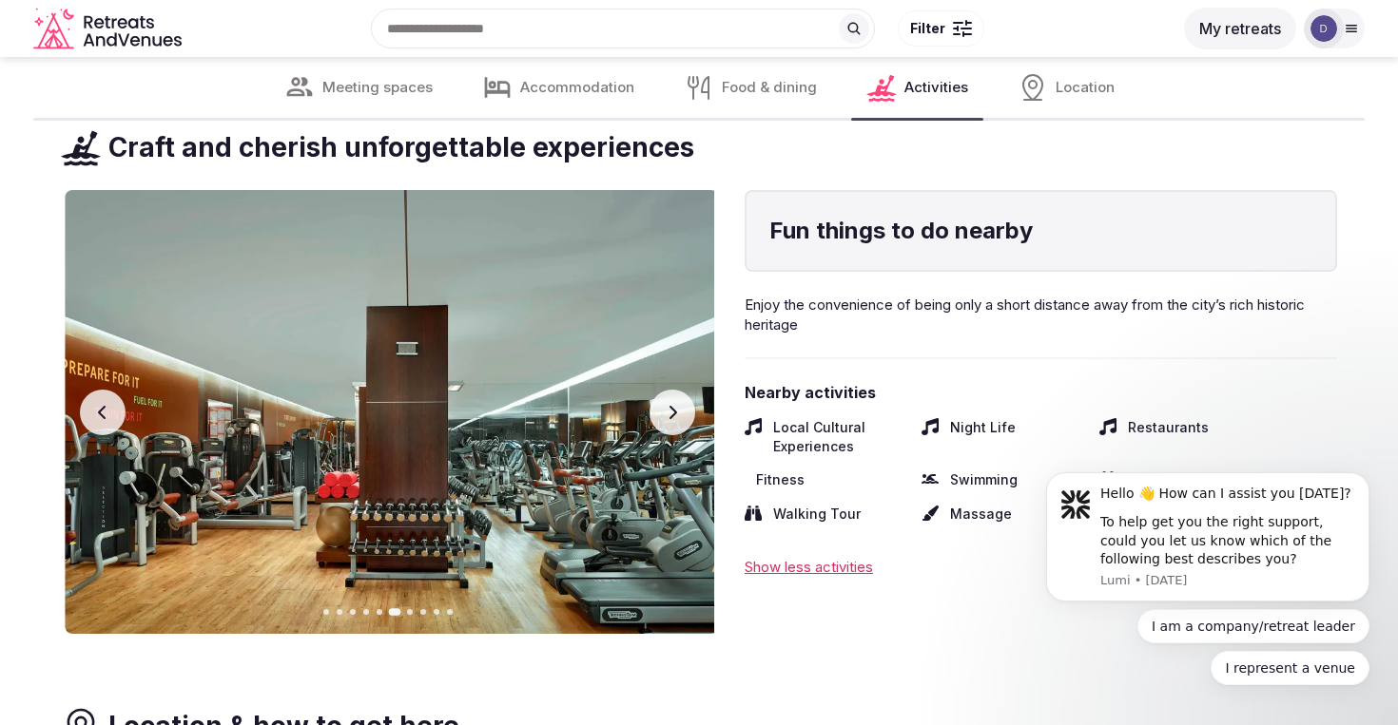
click at [674, 405] on icon "button" at bounding box center [672, 412] width 15 height 15
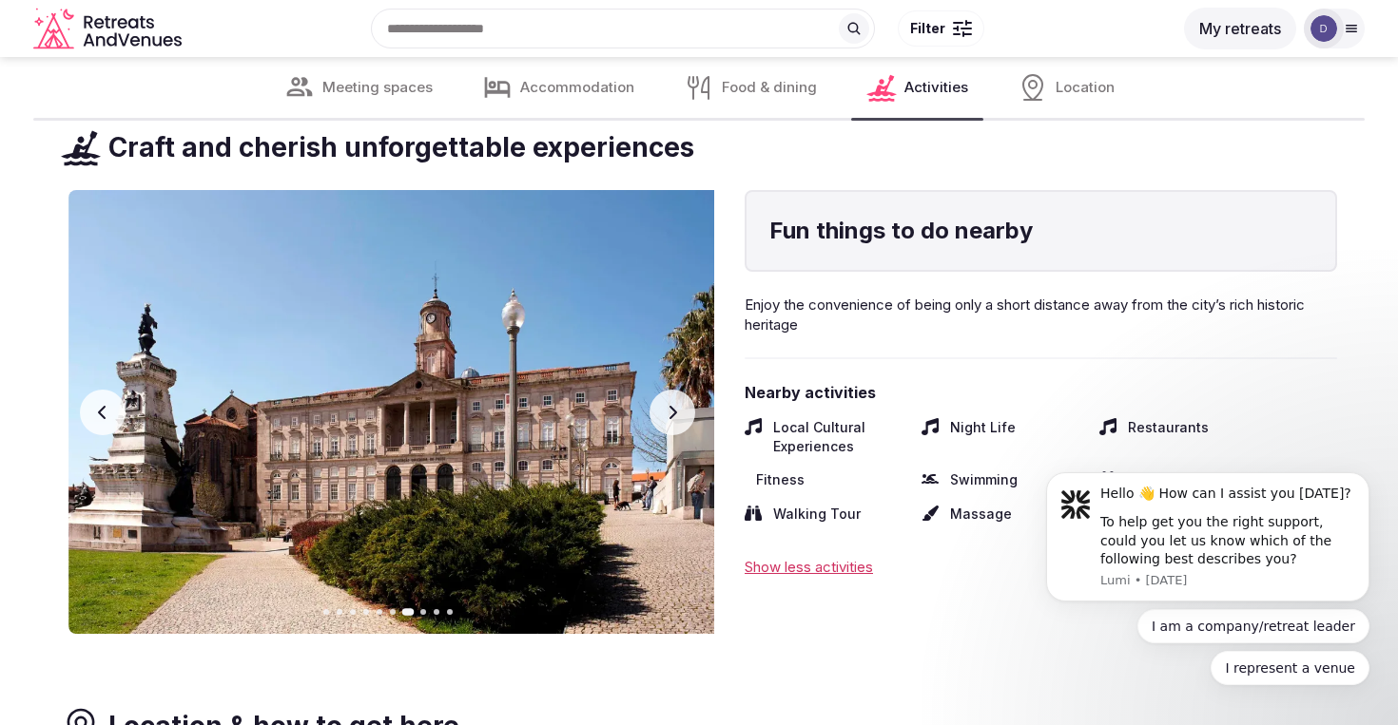
click at [674, 405] on icon "button" at bounding box center [672, 412] width 15 height 15
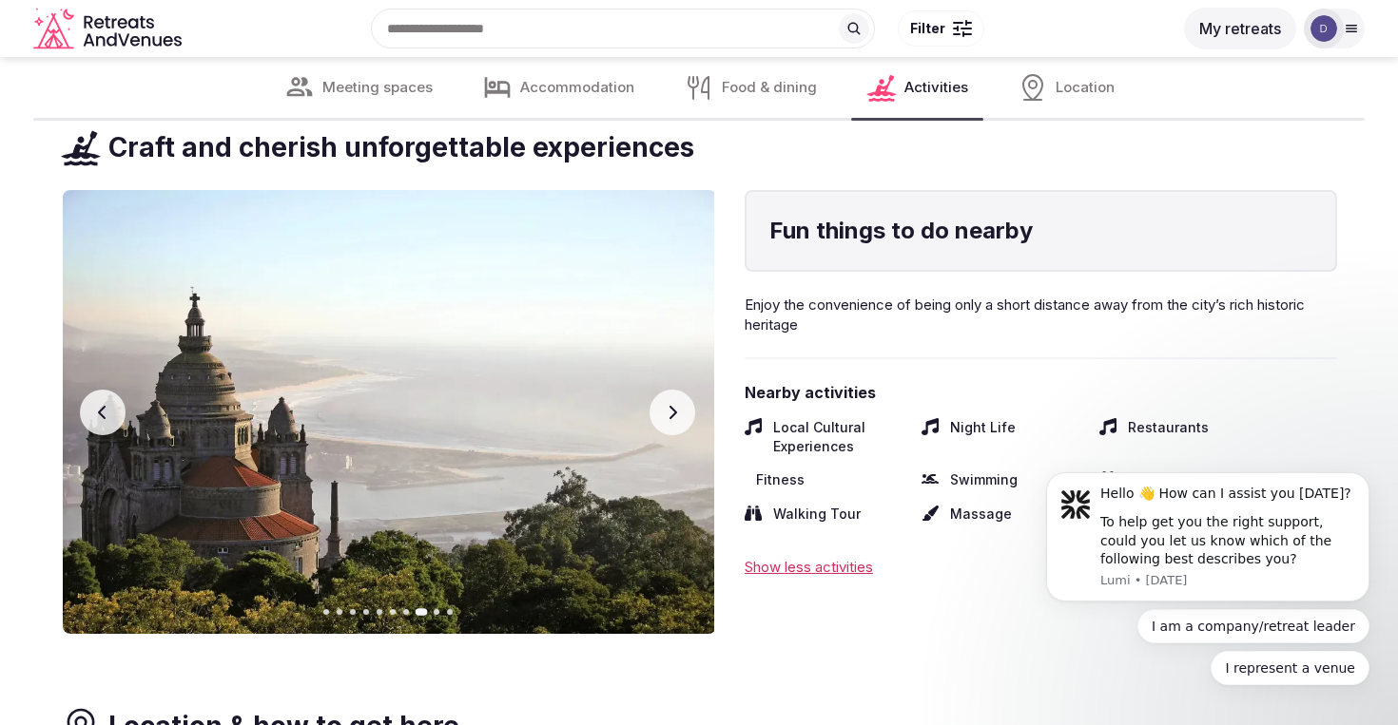
click at [674, 405] on icon "button" at bounding box center [672, 412] width 15 height 15
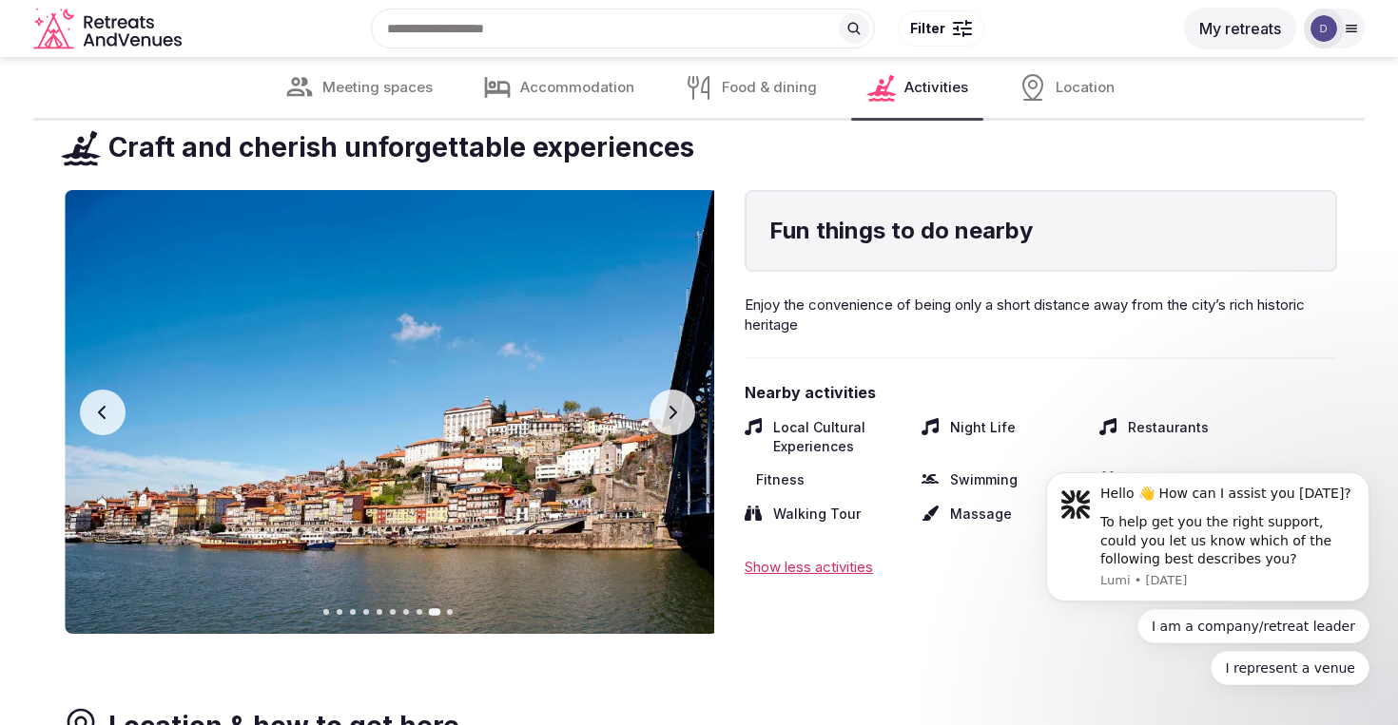
click at [674, 405] on icon "button" at bounding box center [672, 412] width 15 height 15
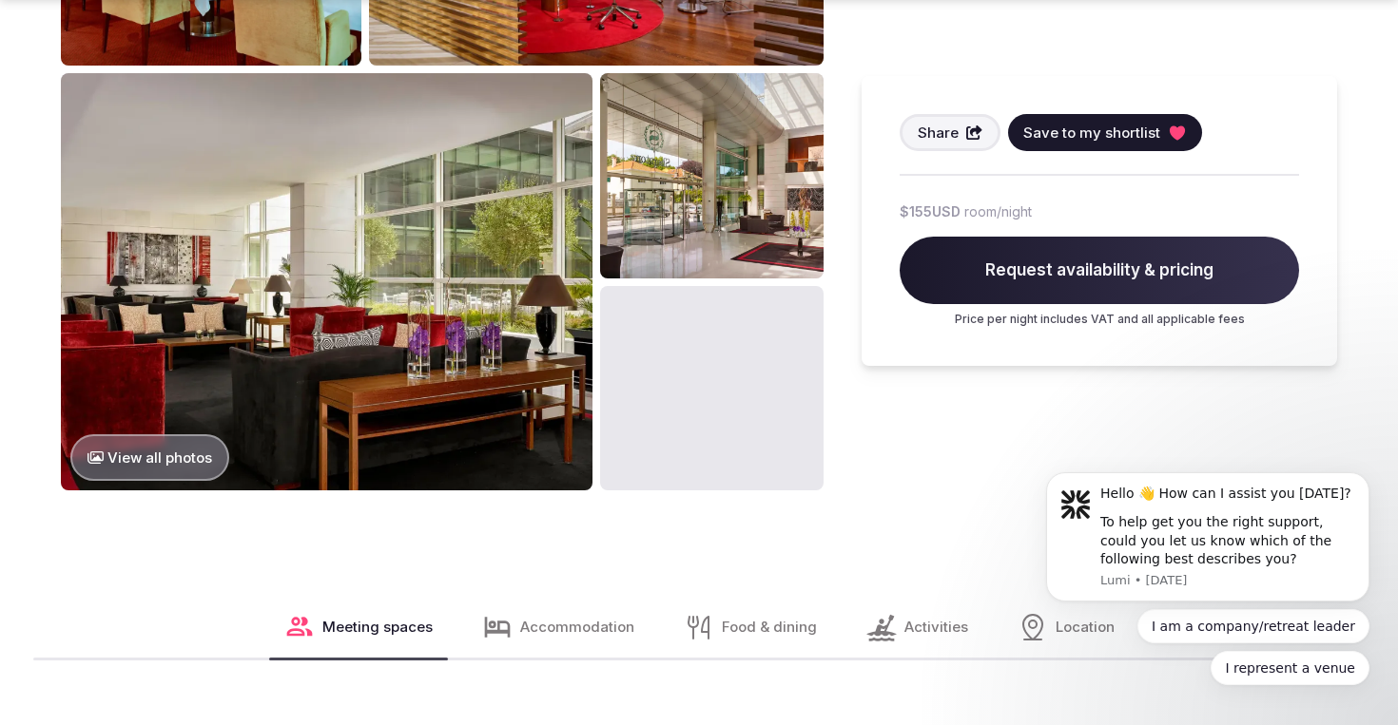
scroll to position [1736, 0]
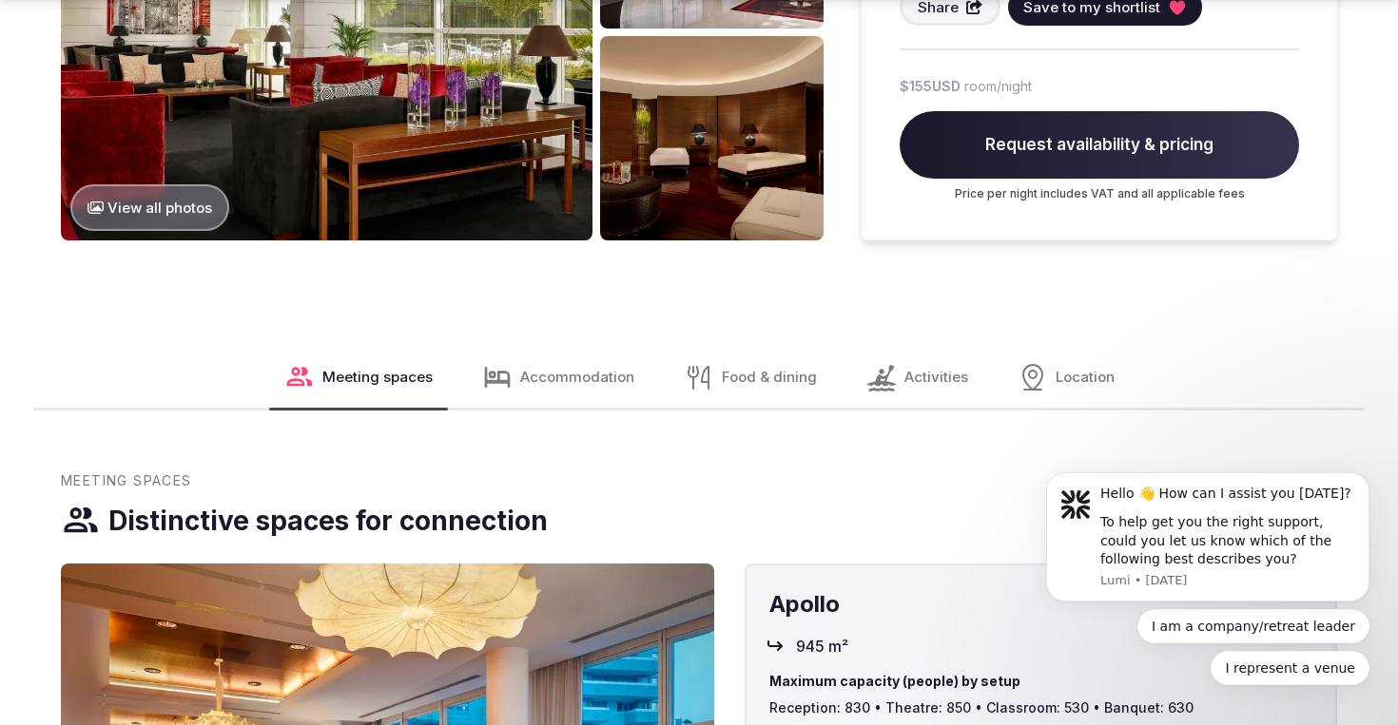
click at [174, 203] on button "View all photos" at bounding box center [149, 207] width 159 height 47
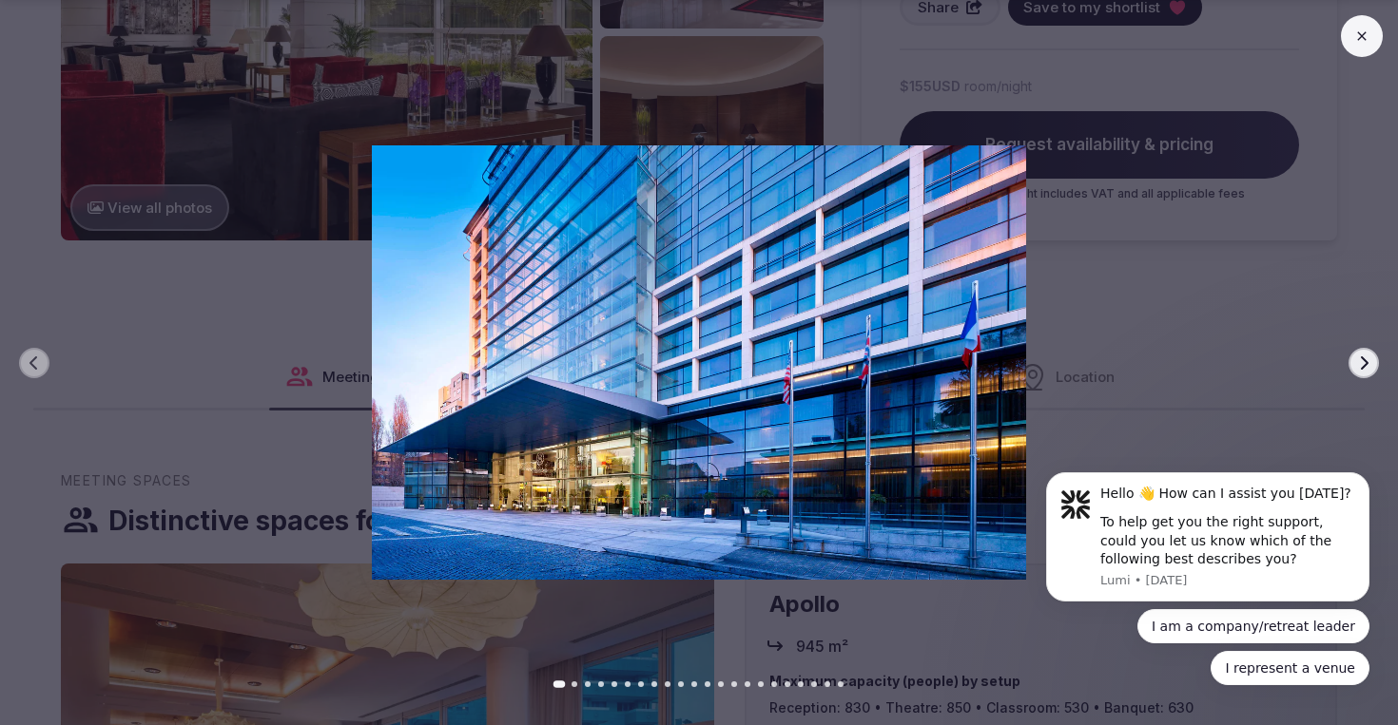
click at [1374, 346] on div at bounding box center [691, 362] width 1413 height 435
click html "Hello 👋 How can I assist you today? To help get you the right support, could yo…"
click at [1363, 362] on icon "button" at bounding box center [1363, 363] width 15 height 15
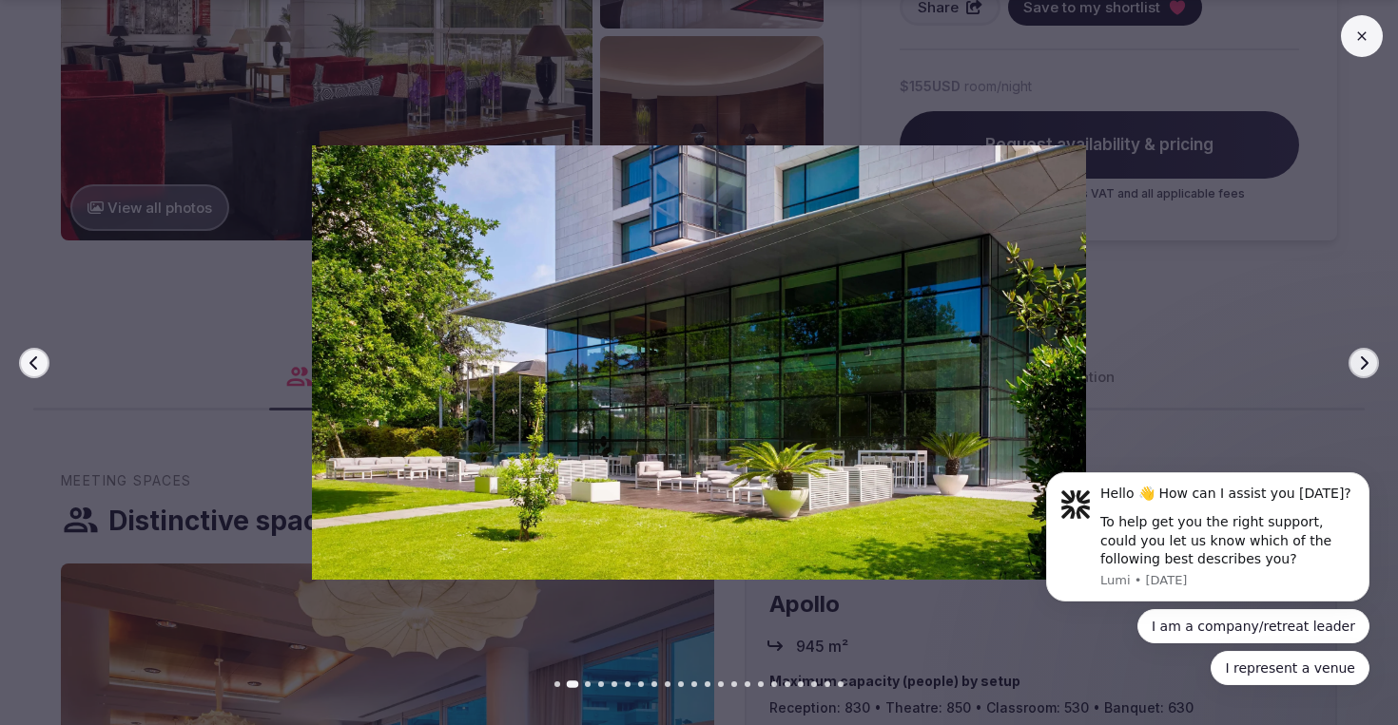
click at [1363, 361] on icon "button" at bounding box center [1363, 363] width 15 height 15
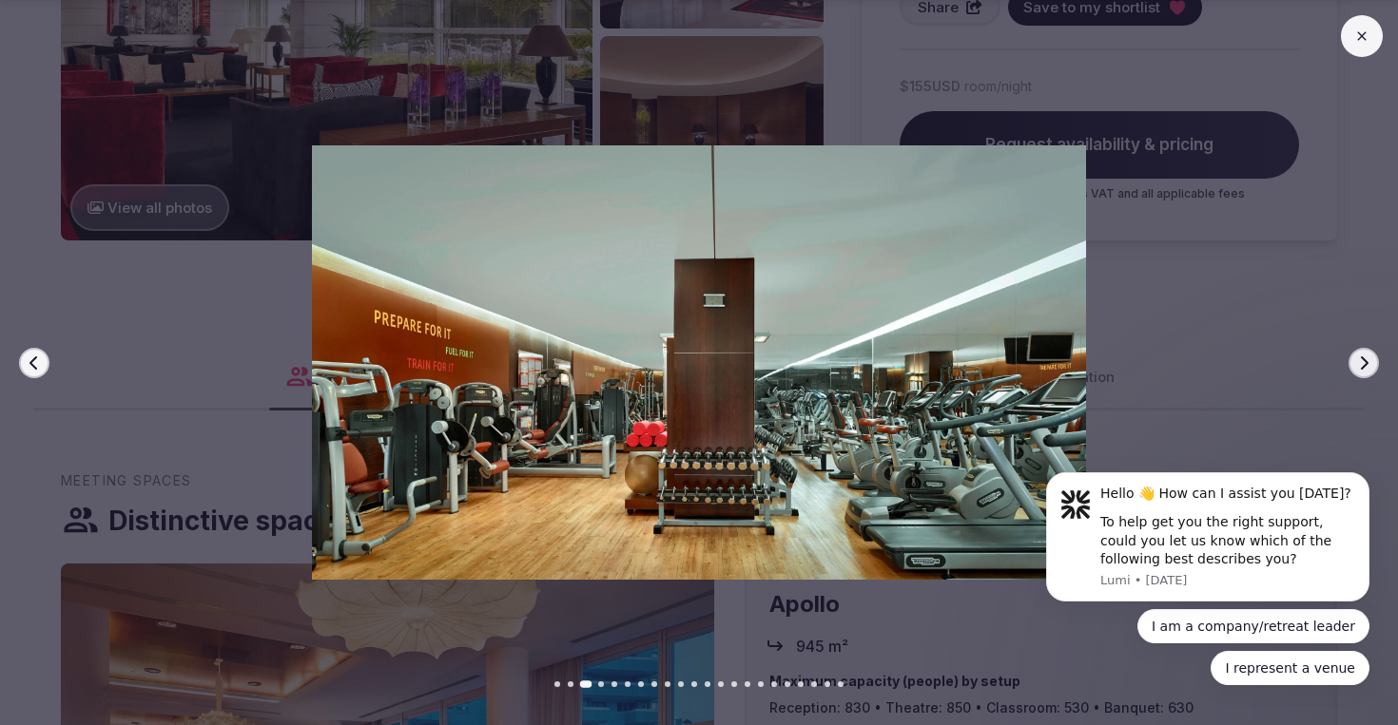
click at [1363, 362] on icon "button" at bounding box center [1363, 363] width 15 height 15
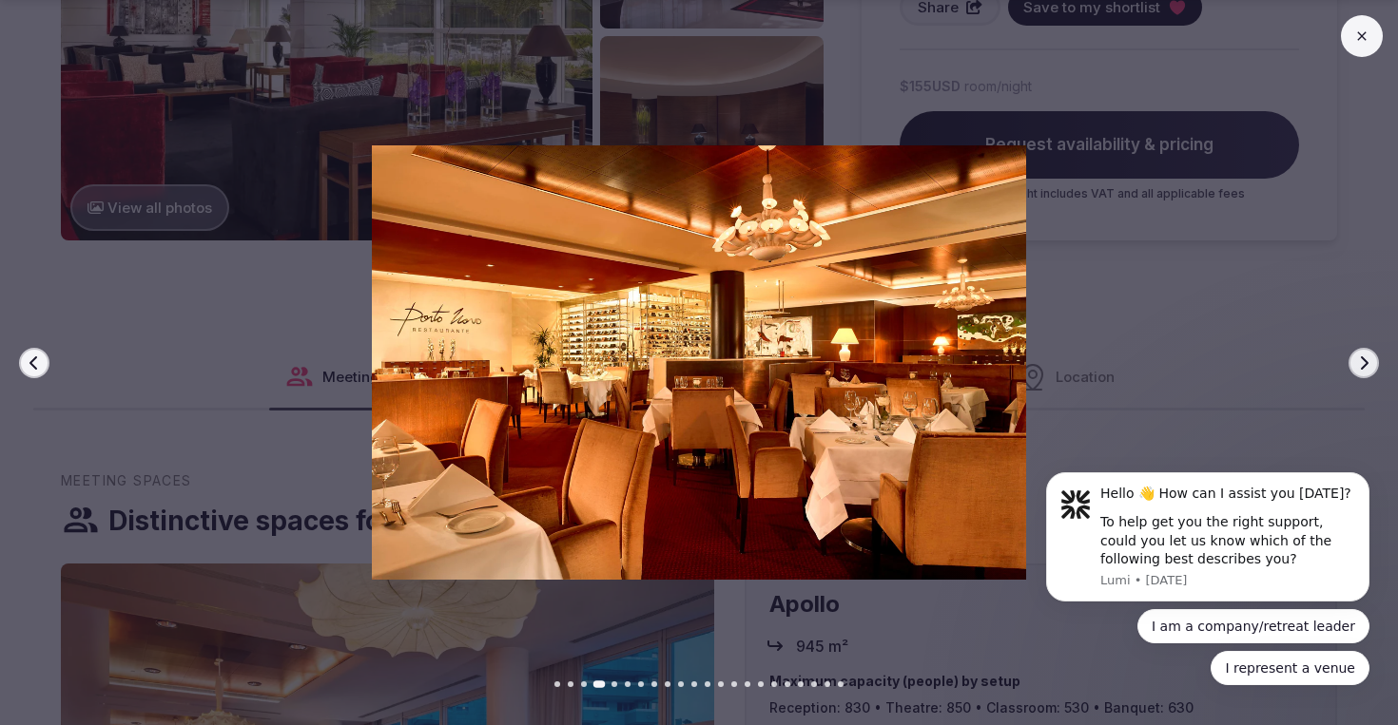
click at [19, 363] on button "Previous slide" at bounding box center [34, 363] width 30 height 30
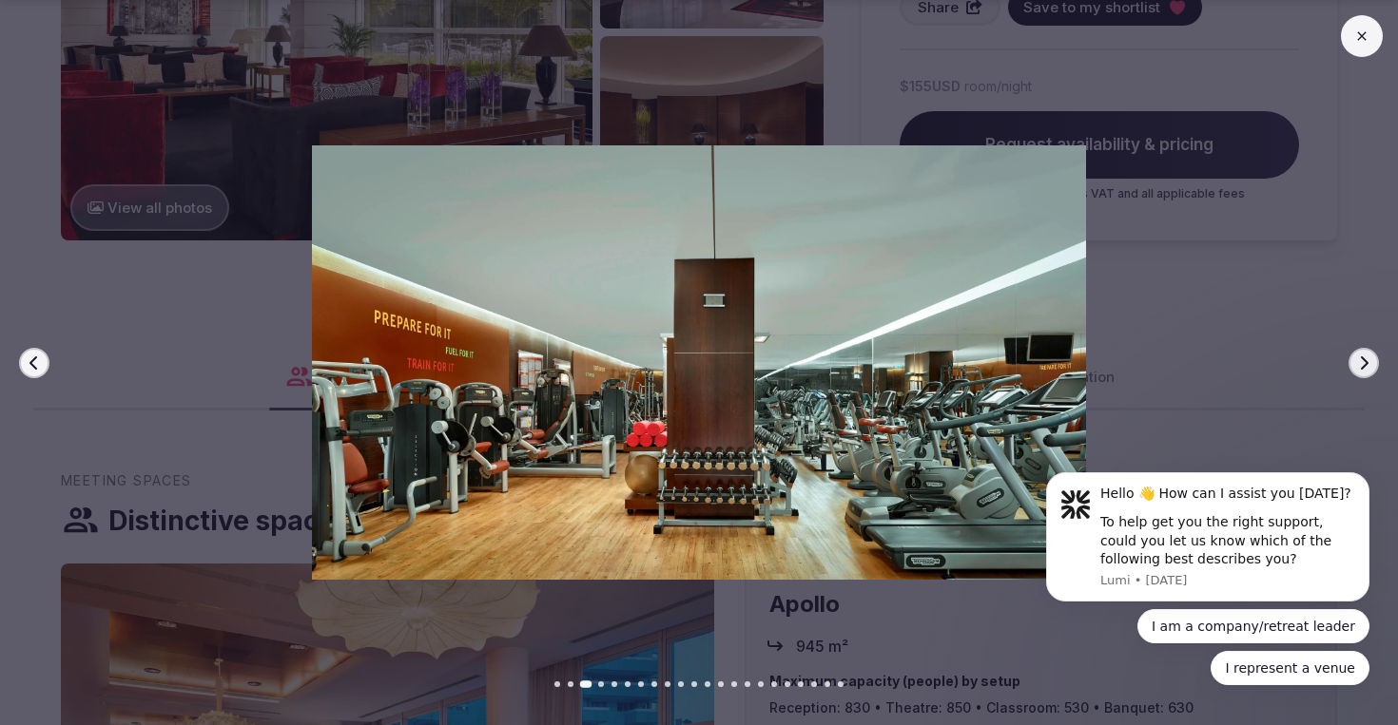
click at [20, 364] on button "Previous slide" at bounding box center [34, 363] width 30 height 30
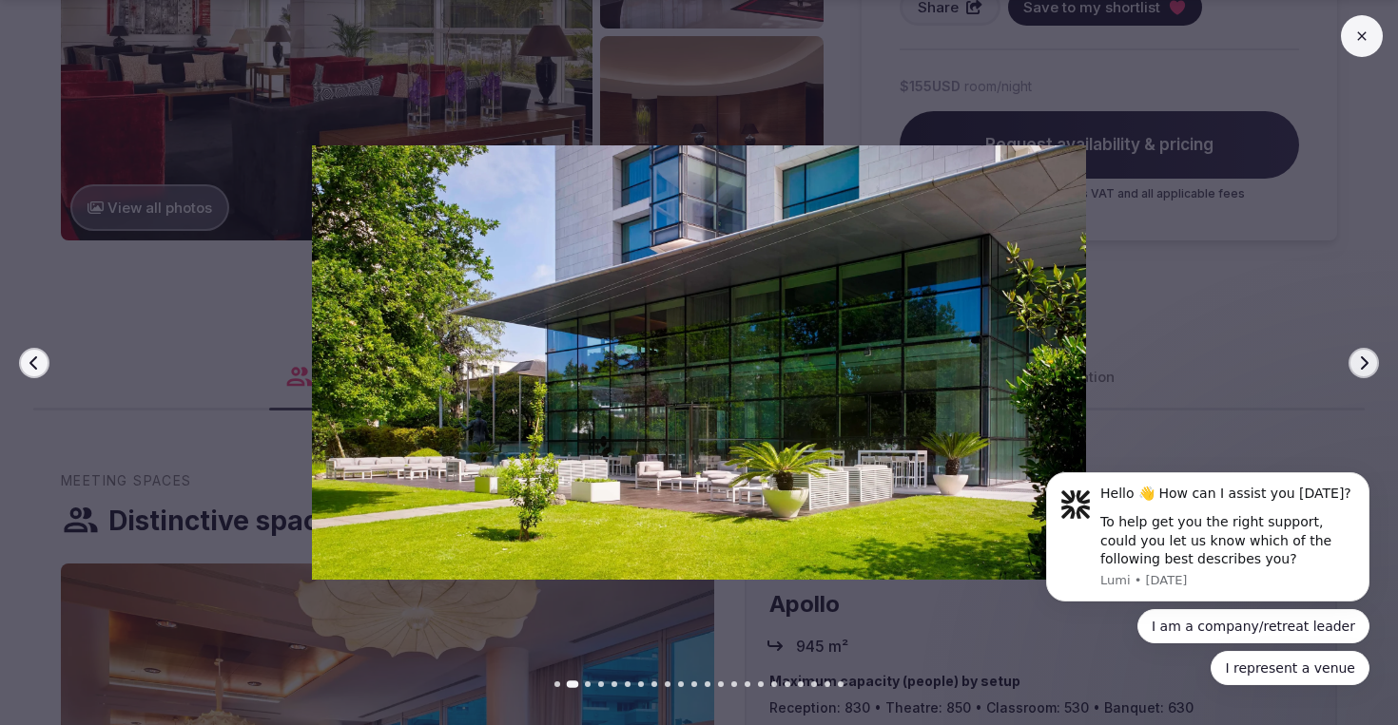
click at [36, 360] on icon "button" at bounding box center [34, 363] width 15 height 15
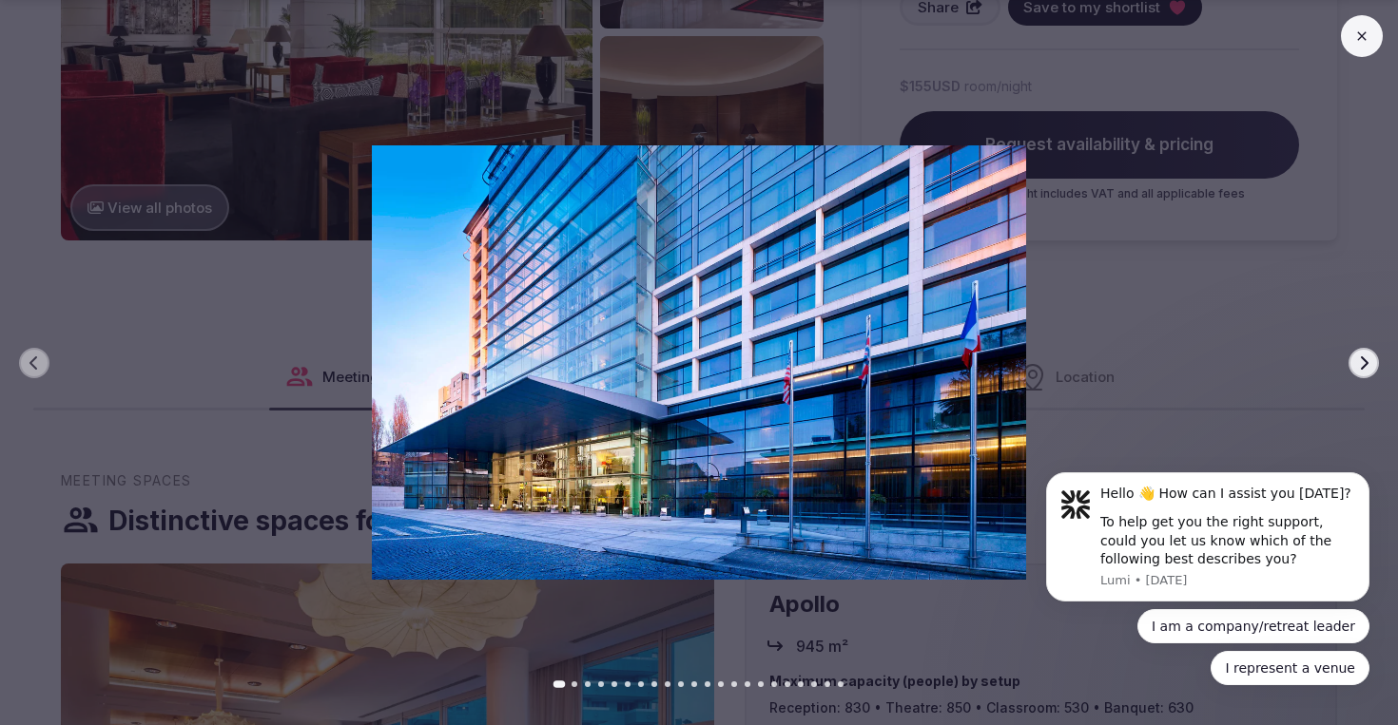
scroll to position [1737, 0]
click at [1380, 29] on button at bounding box center [1362, 36] width 42 height 42
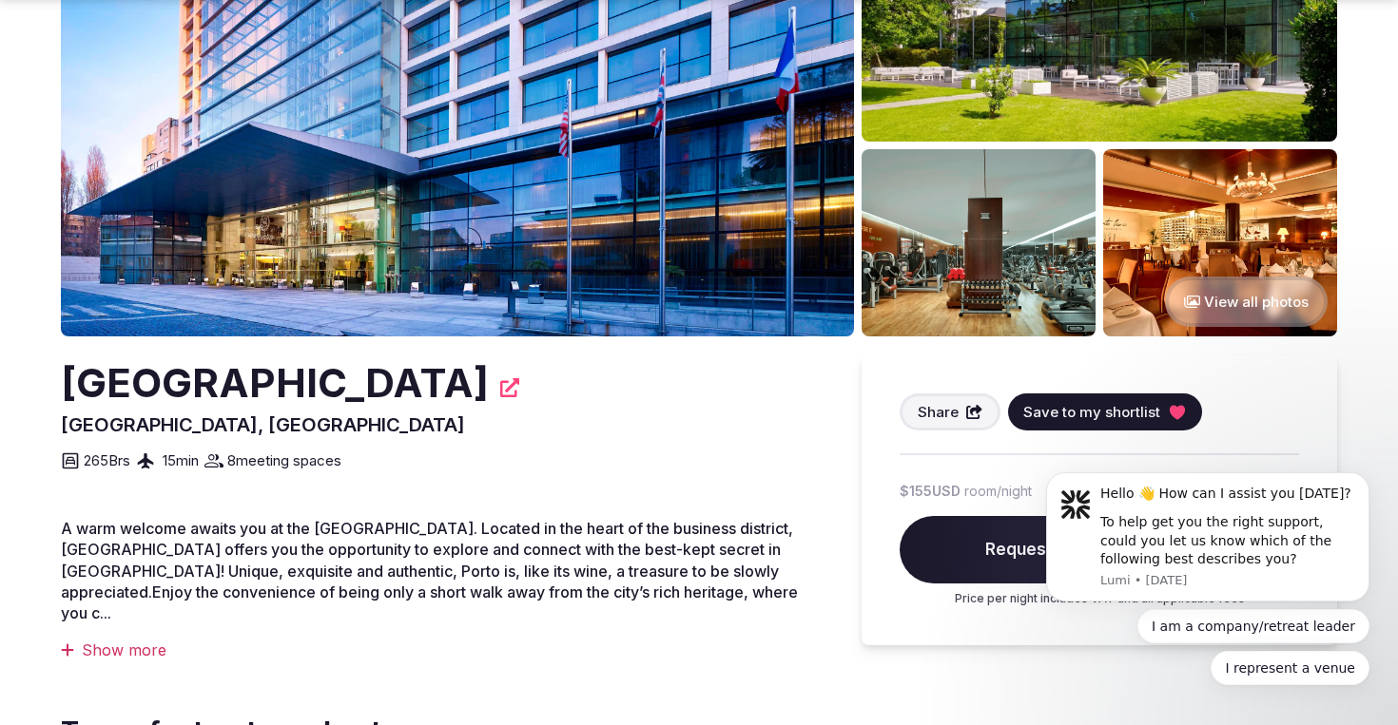
scroll to position [281, 0]
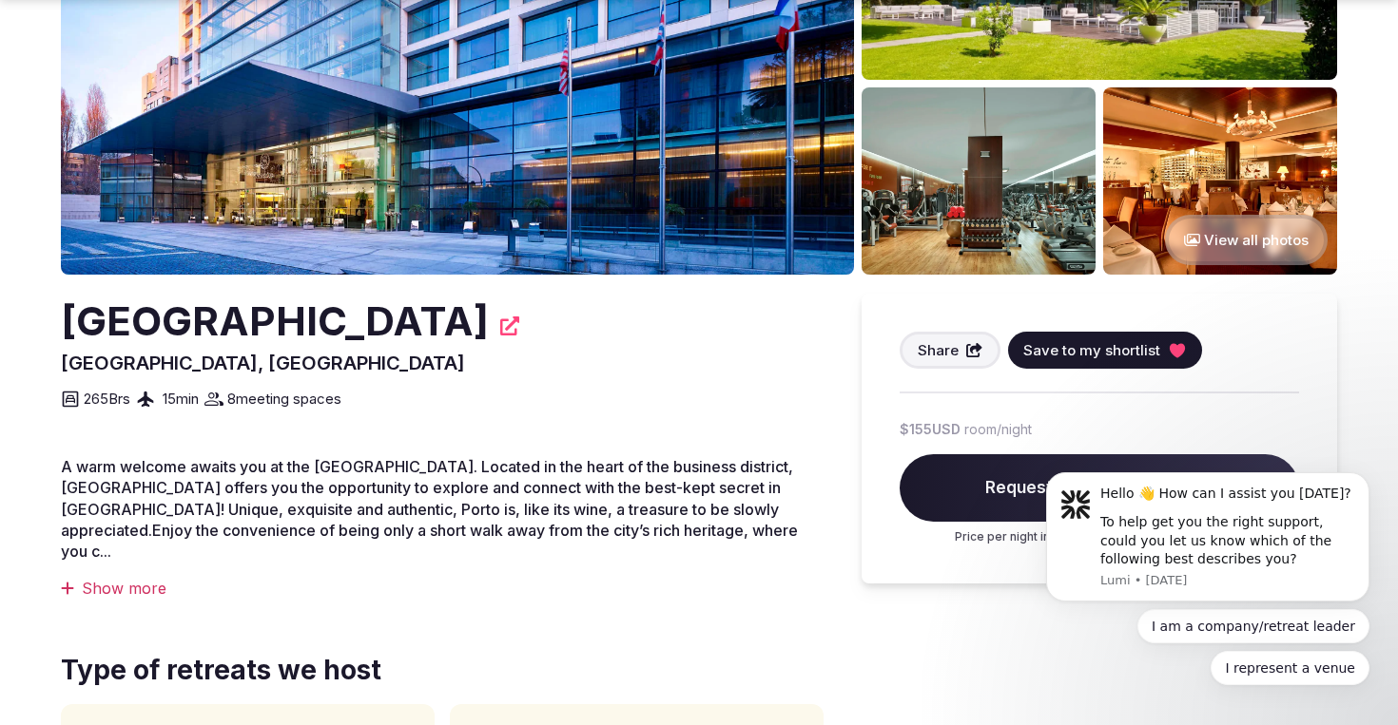
click at [120, 578] on div "Show more" at bounding box center [442, 588] width 762 height 21
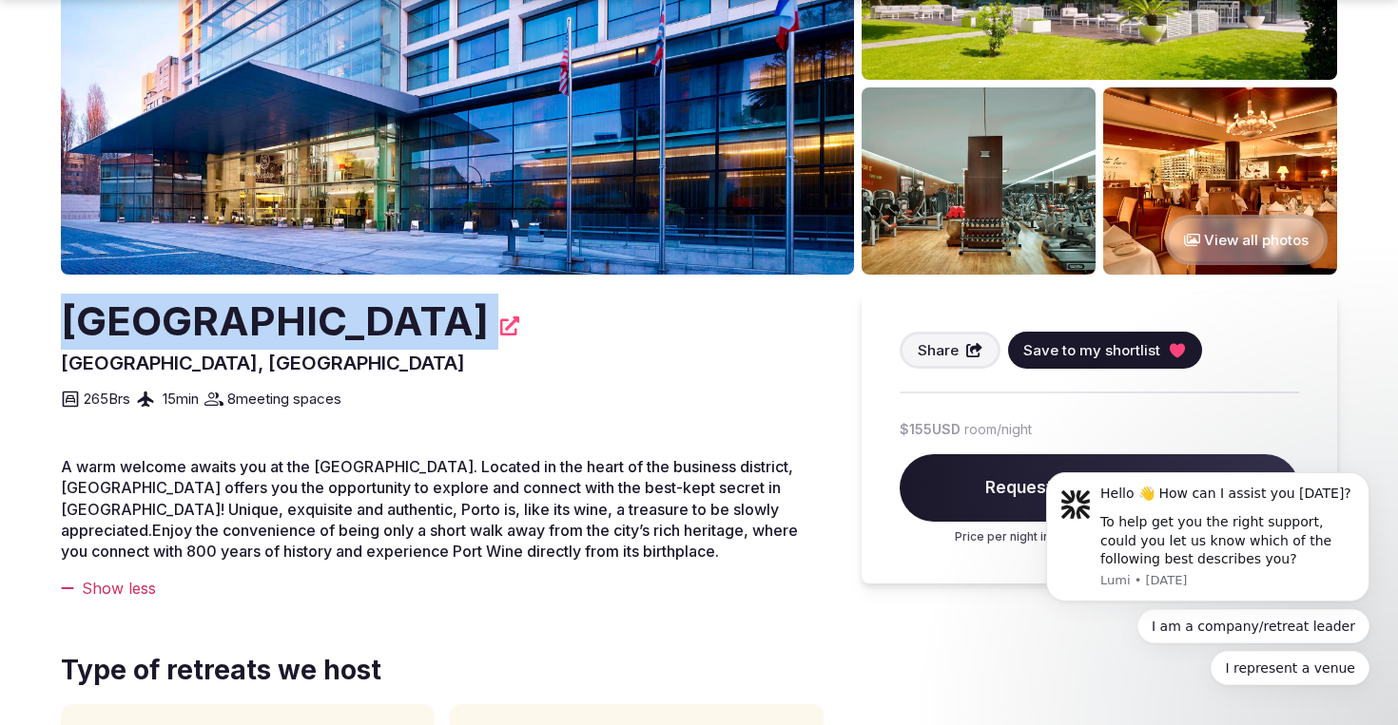
drag, startPoint x: 68, startPoint y: 314, endPoint x: 621, endPoint y: 322, distance: 553.4
click at [621, 323] on div "[GEOGRAPHIC_DATA]" at bounding box center [442, 322] width 762 height 56
copy div "[GEOGRAPHIC_DATA]"
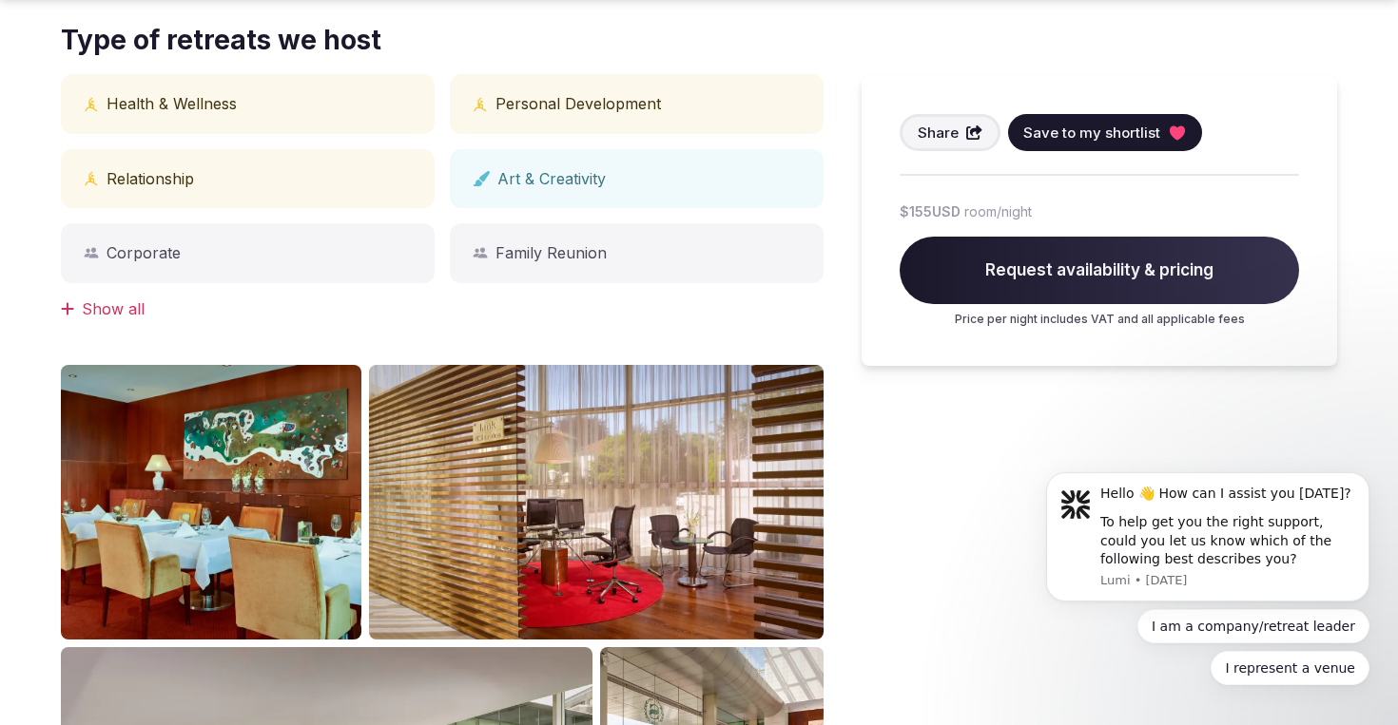
scroll to position [953, 0]
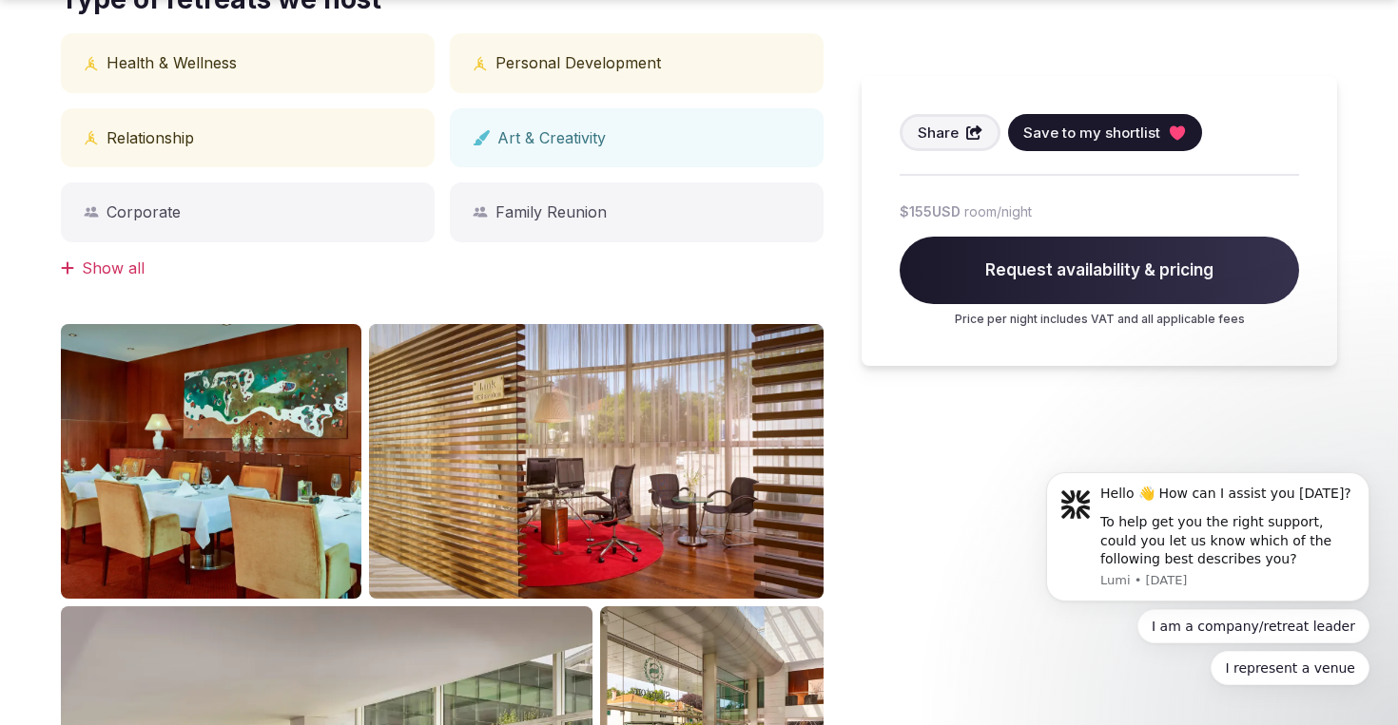
click at [110, 260] on div "Show all" at bounding box center [442, 268] width 762 height 21
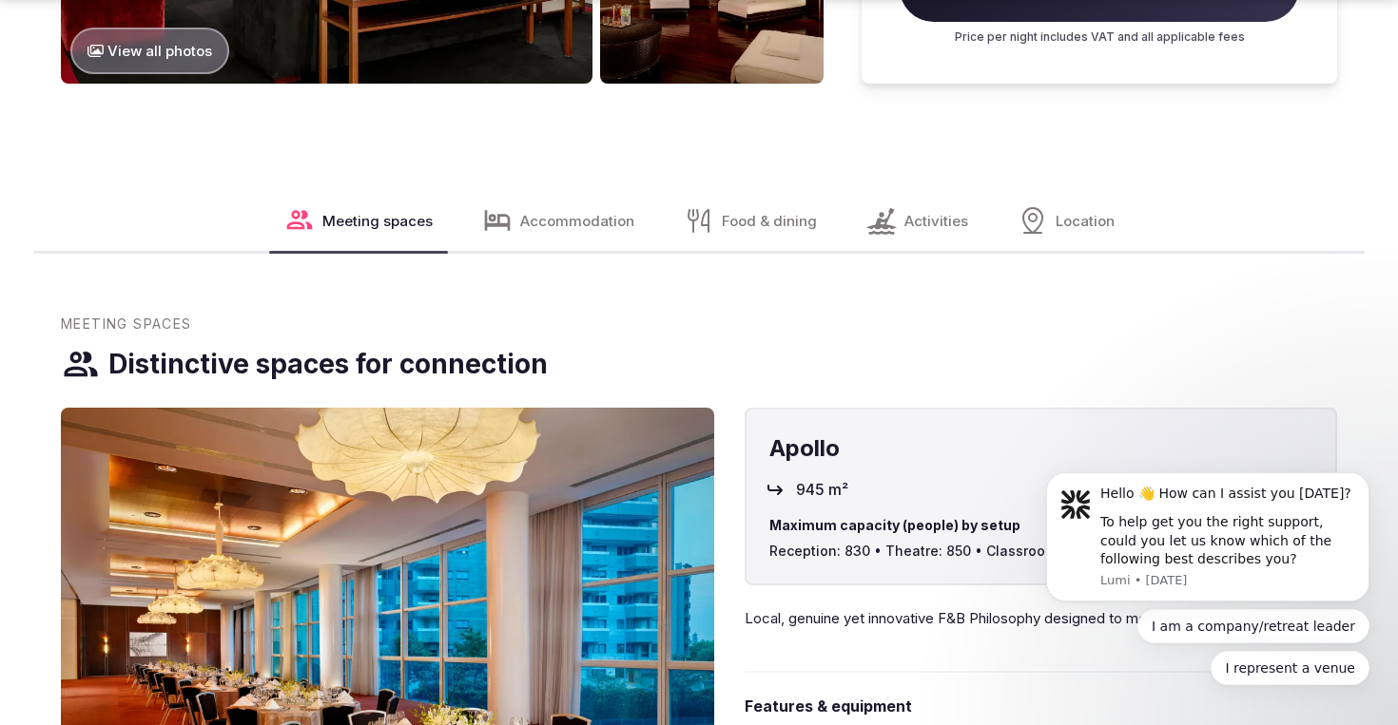
scroll to position [1974, 0]
